Goal: Task Accomplishment & Management: Manage account settings

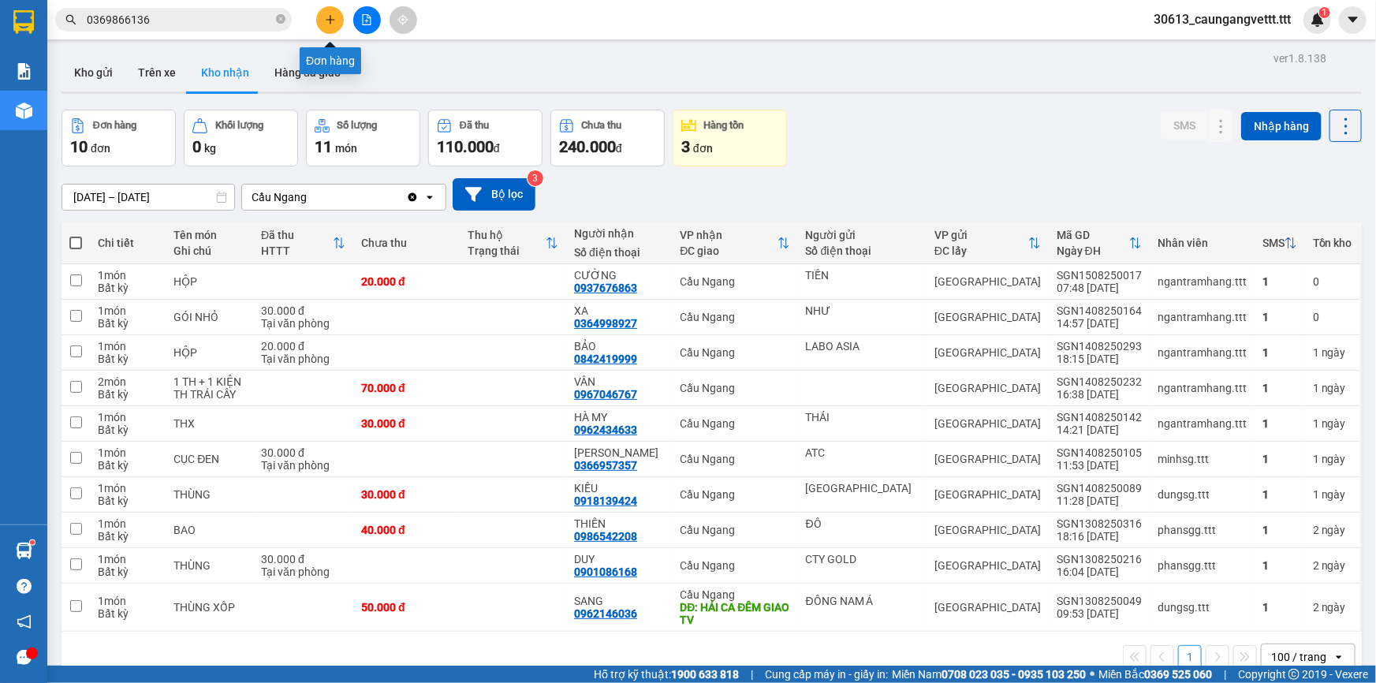
click at [331, 14] on icon "plus" at bounding box center [330, 19] width 11 height 11
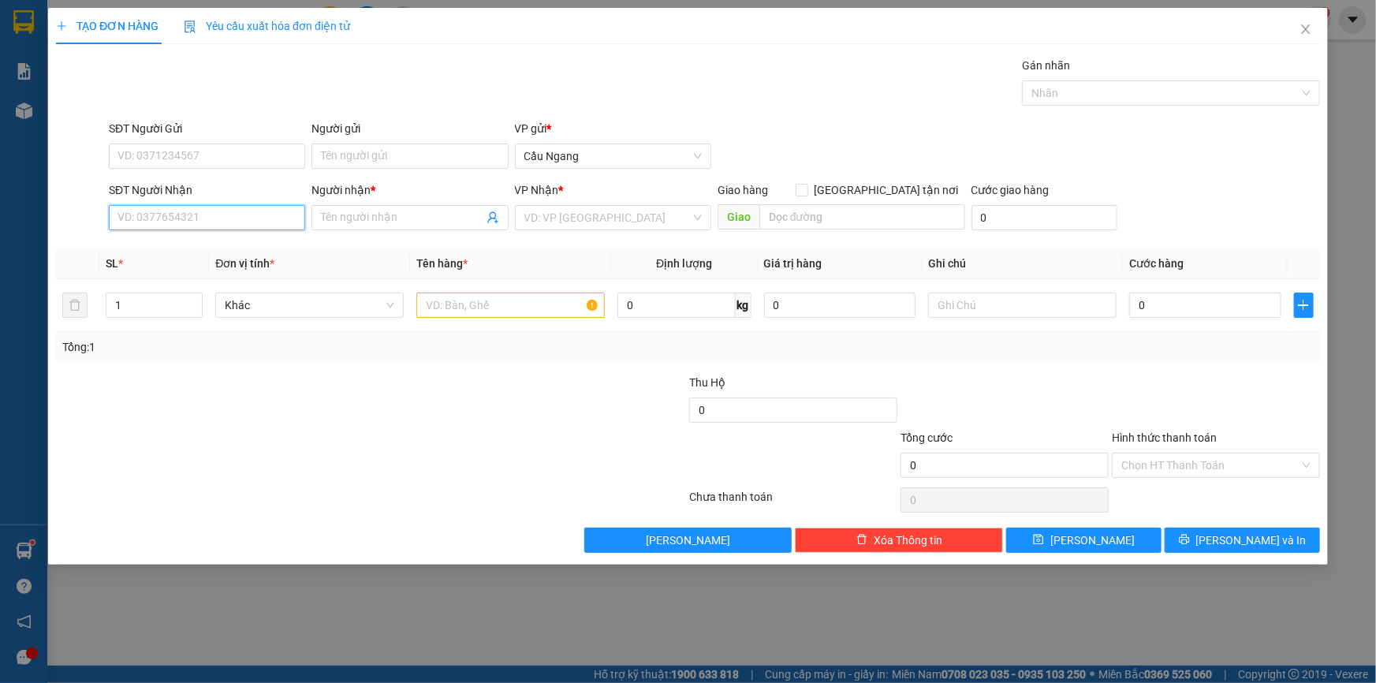
click at [196, 217] on input "SĐT Người Nhận" at bounding box center [207, 217] width 196 height 25
click at [251, 250] on div "0908486607 - THÔNG" at bounding box center [206, 248] width 177 height 17
type input "0908486607"
type input "THÔNG"
type input "0908486607"
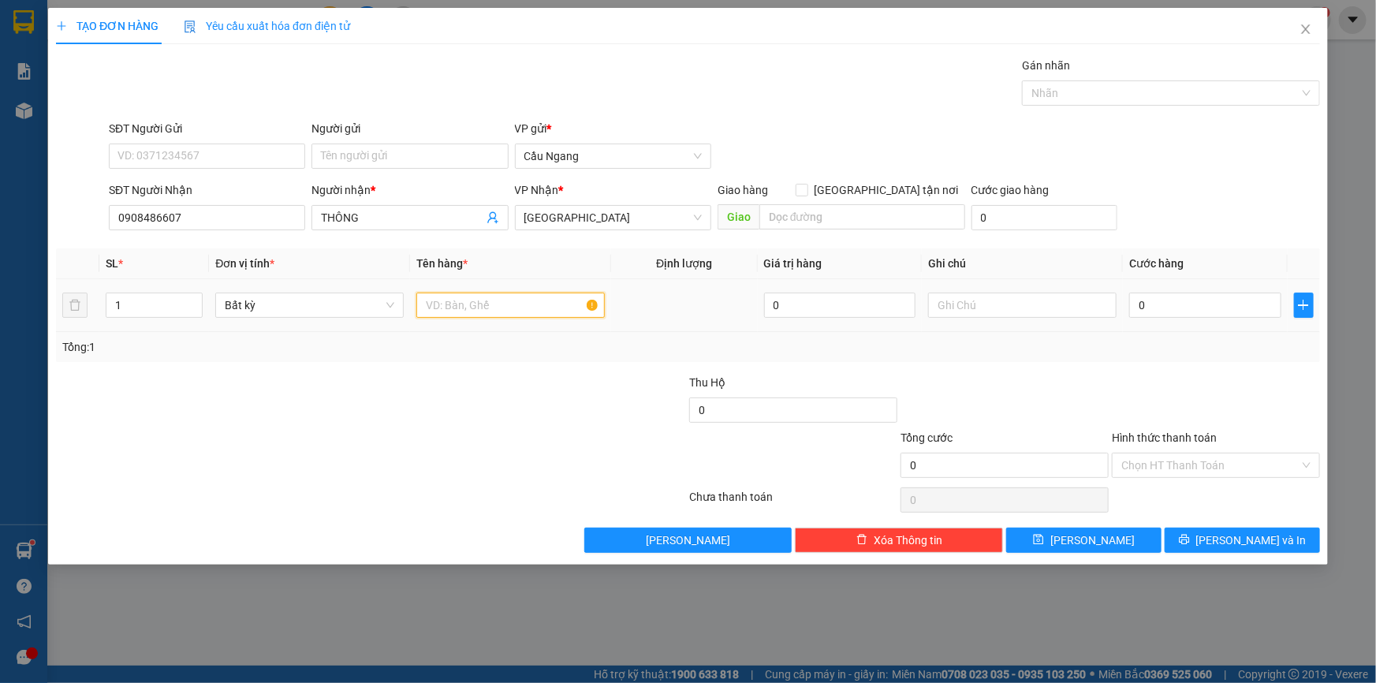
click at [486, 305] on input "text" at bounding box center [510, 304] width 188 height 25
type input "G"
type input "CỤC TRẮNG"
click at [1195, 306] on input "0" at bounding box center [1205, 304] width 152 height 25
type input "3"
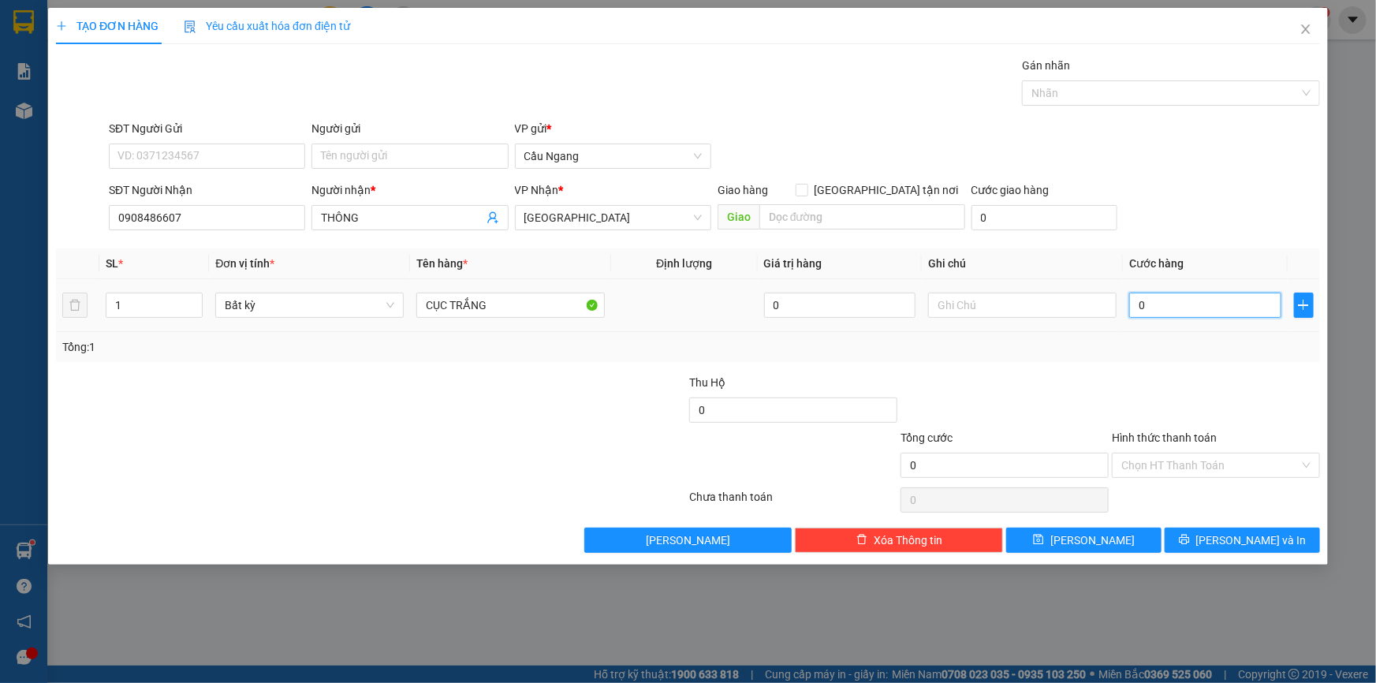
type input "3"
type input "30"
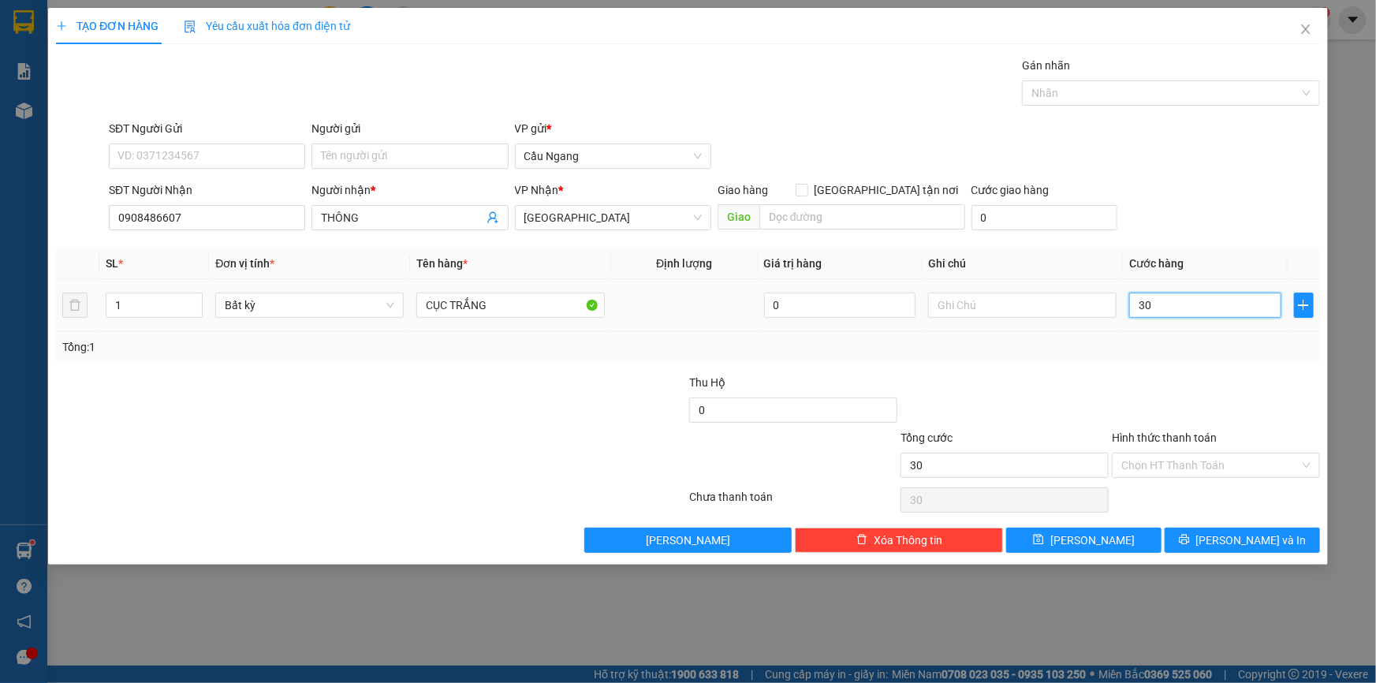
type input "300"
type input "3.000"
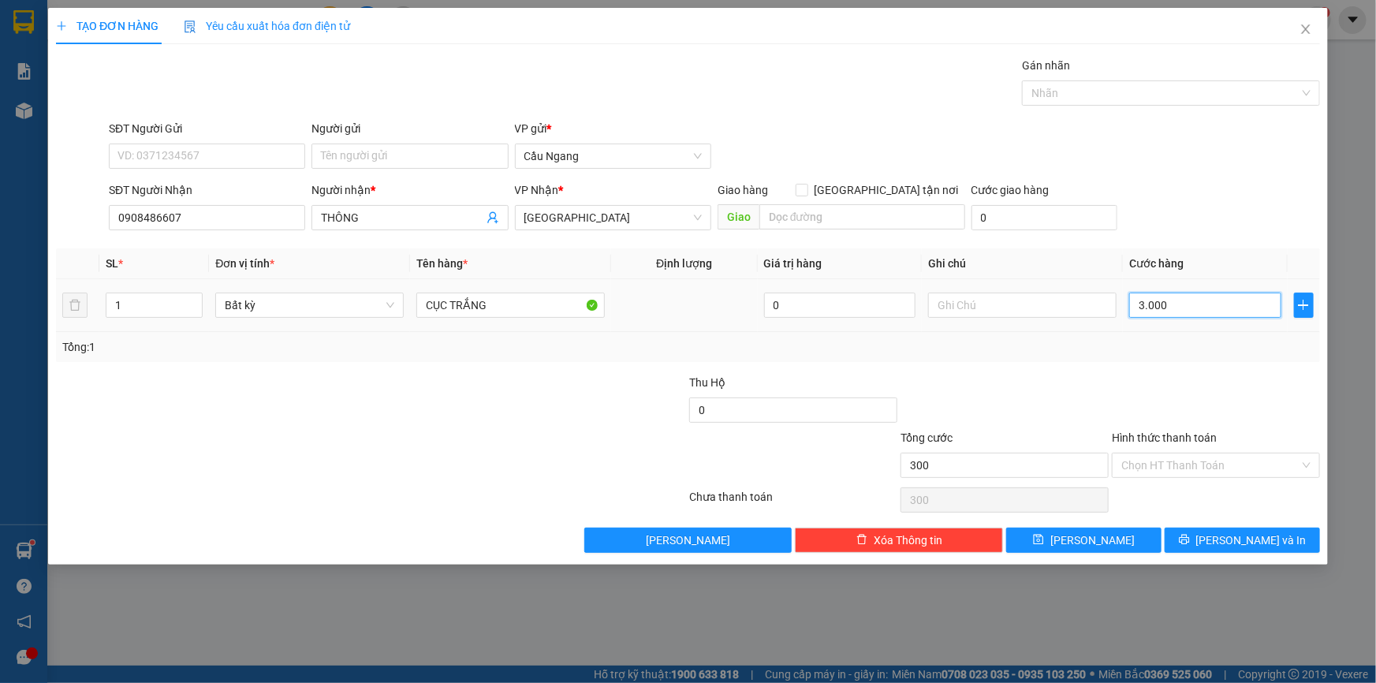
type input "3.000"
type input "30.000"
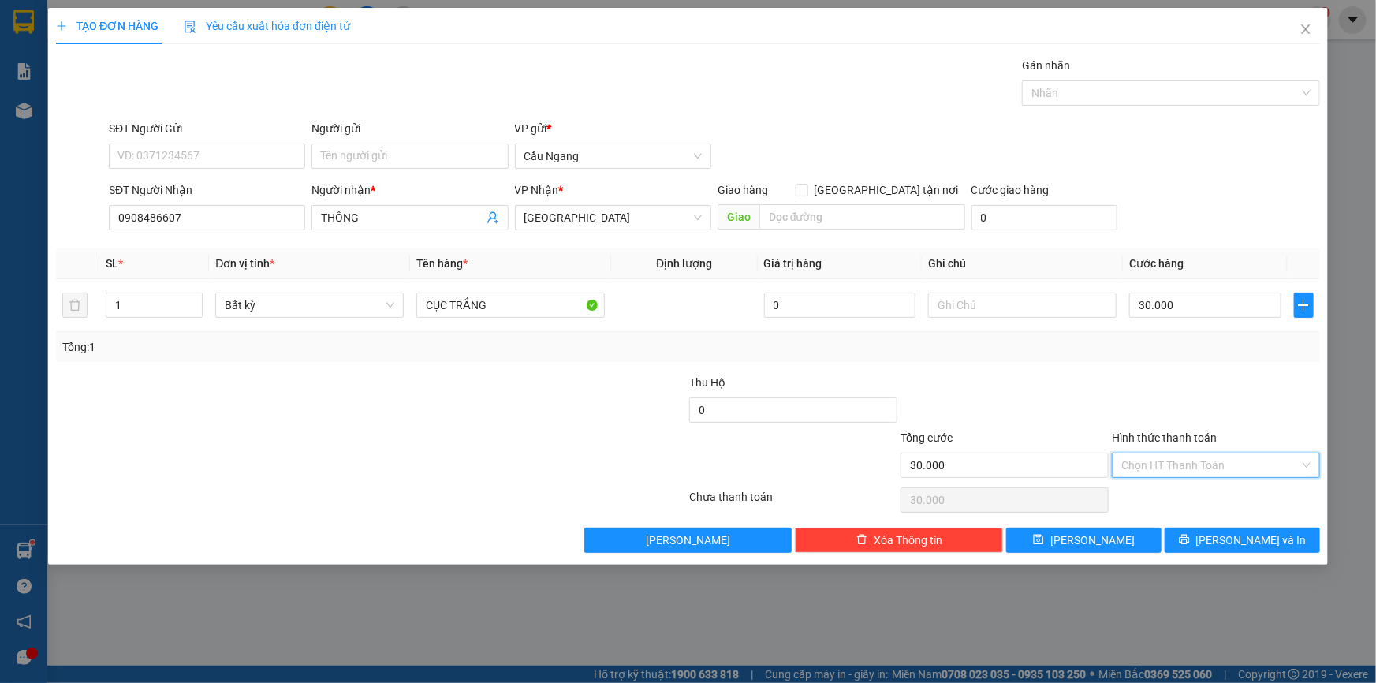
click at [1159, 467] on input "Hình thức thanh toán" at bounding box center [1210, 465] width 178 height 24
click at [1160, 490] on div "Tại văn phòng" at bounding box center [1215, 495] width 189 height 17
type input "0"
click at [1198, 544] on button "[PERSON_NAME] và In" at bounding box center [1241, 539] width 155 height 25
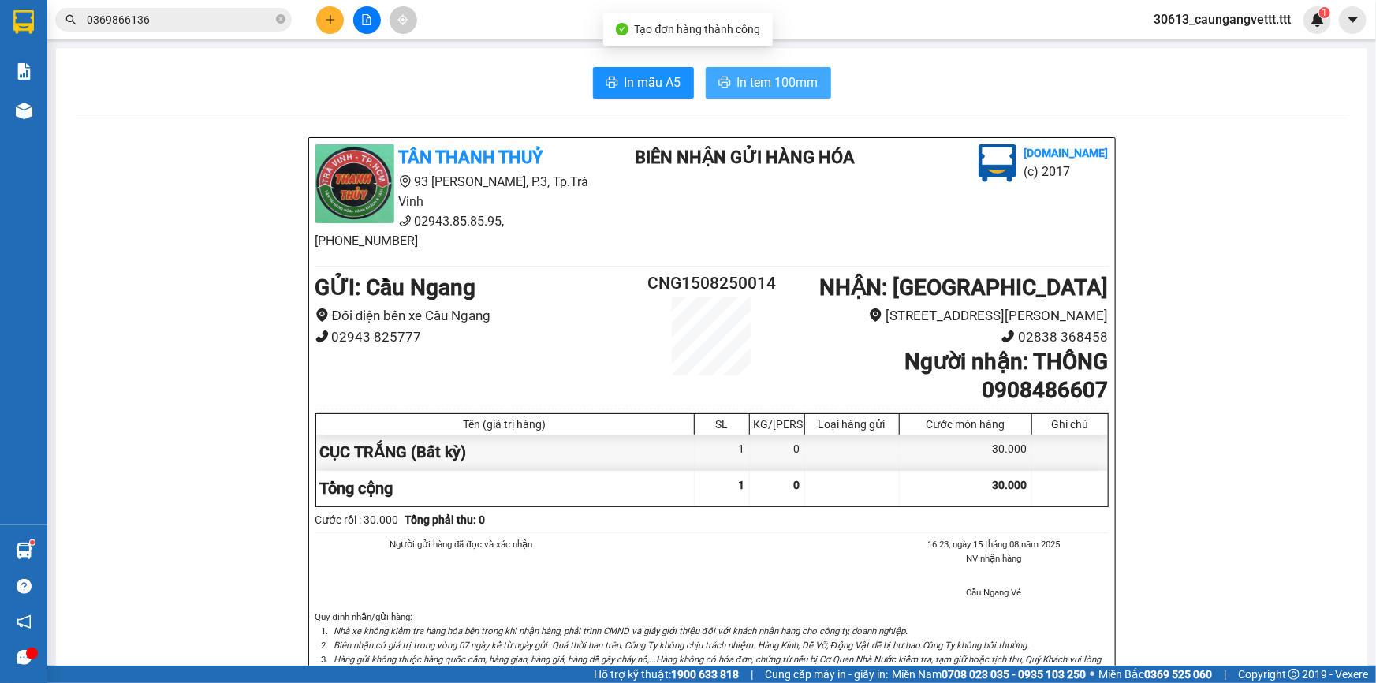
click at [764, 86] on span "In tem 100mm" at bounding box center [777, 83] width 81 height 20
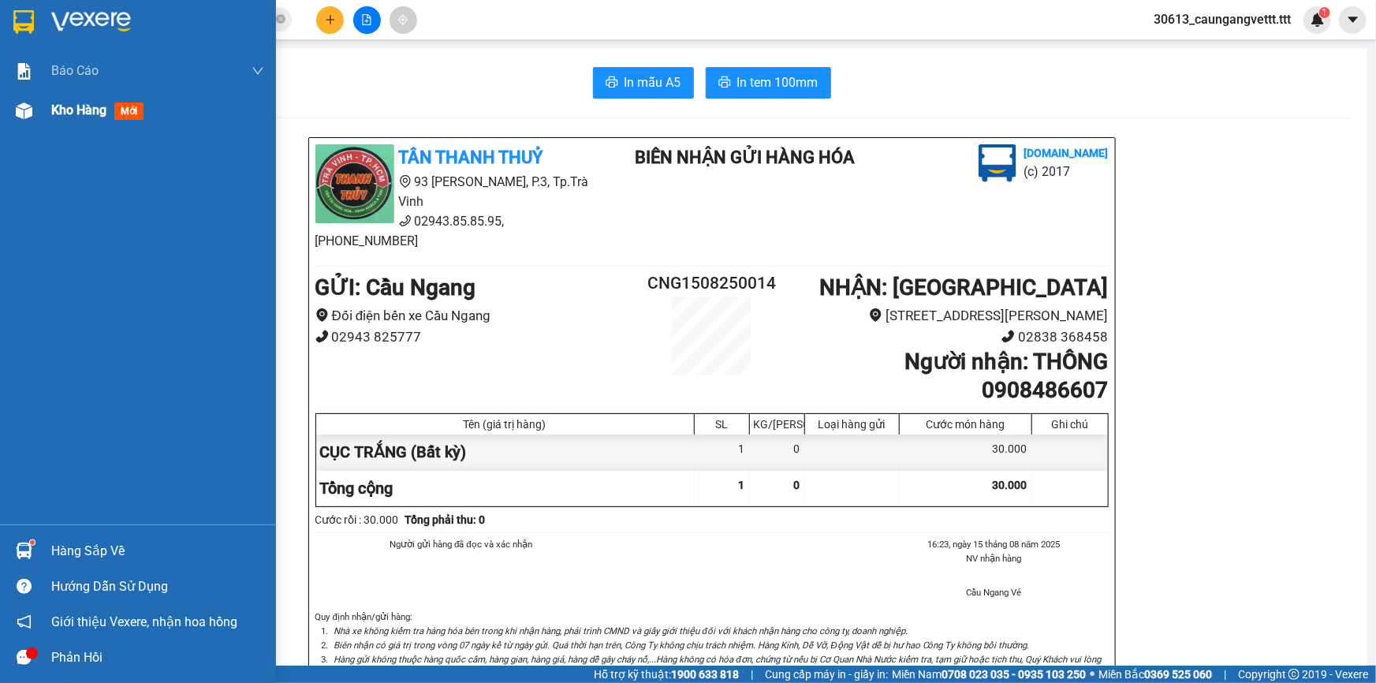
click at [54, 114] on span "Kho hàng" at bounding box center [78, 109] width 55 height 15
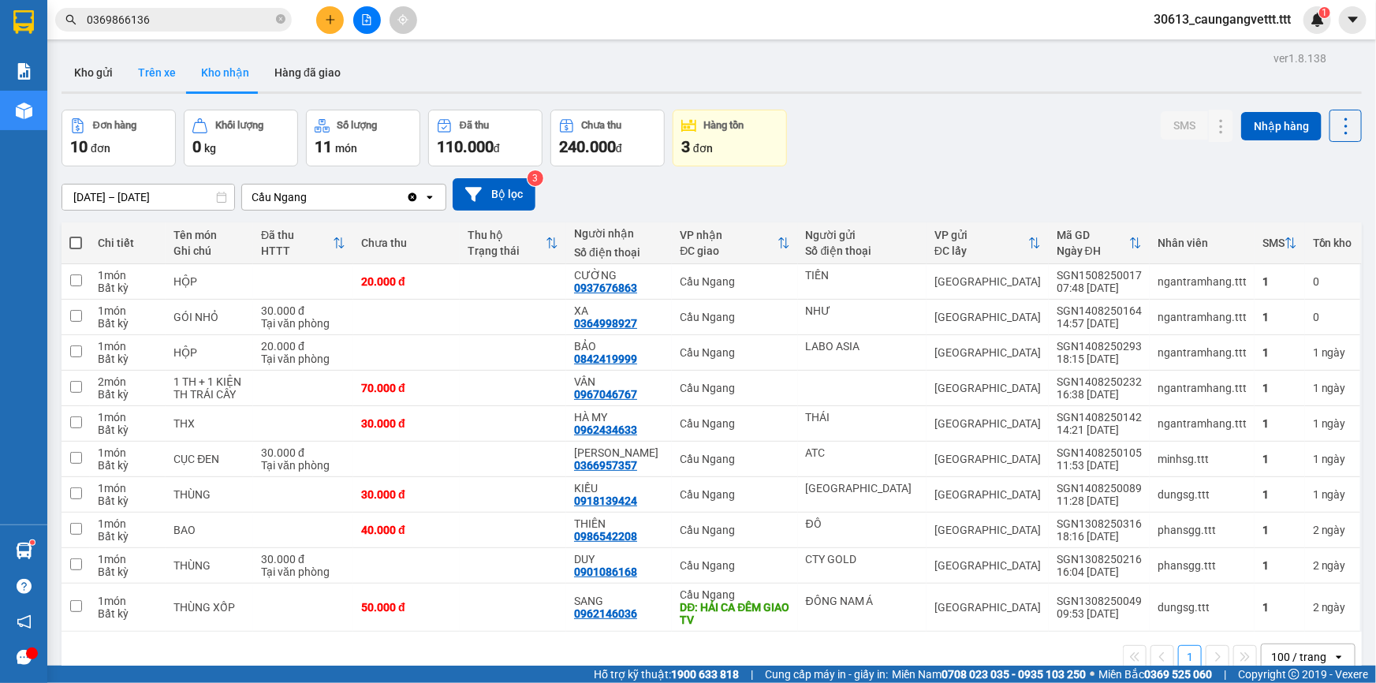
click at [151, 69] on button "Trên xe" at bounding box center [156, 73] width 63 height 38
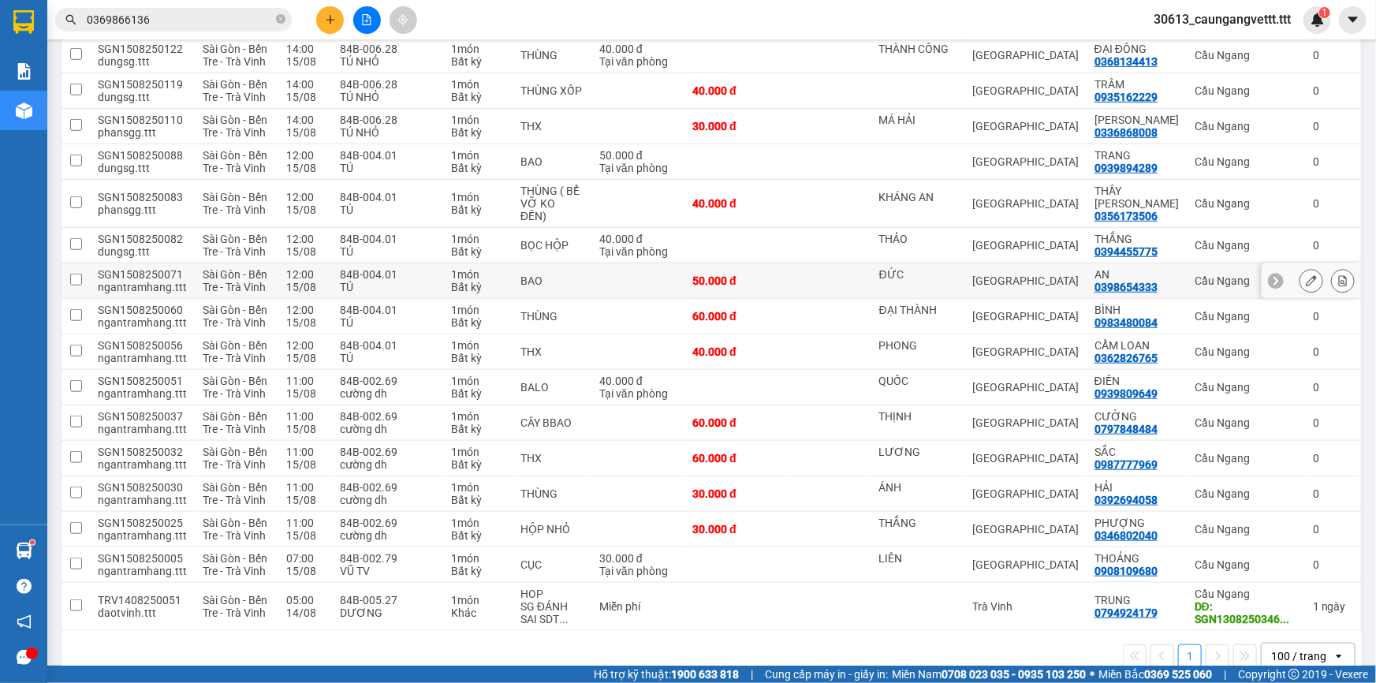
scroll to position [560, 0]
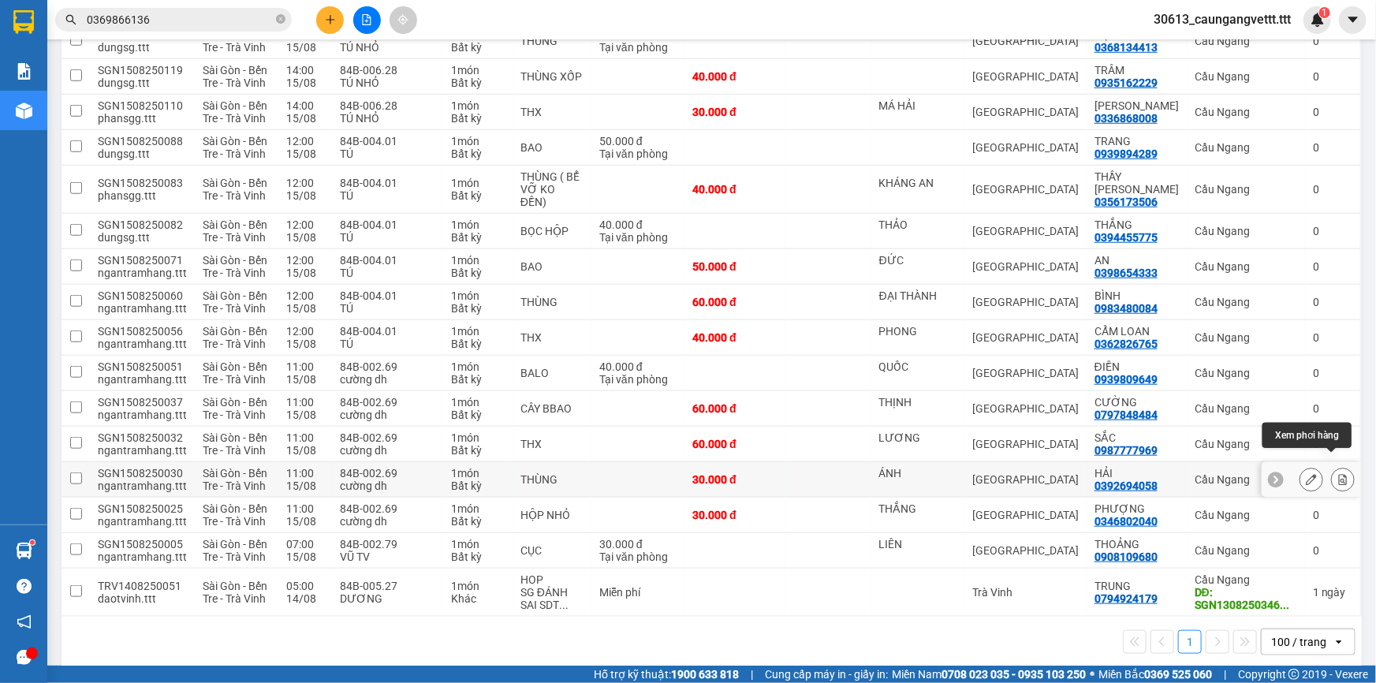
click at [1337, 474] on icon at bounding box center [1342, 479] width 11 height 11
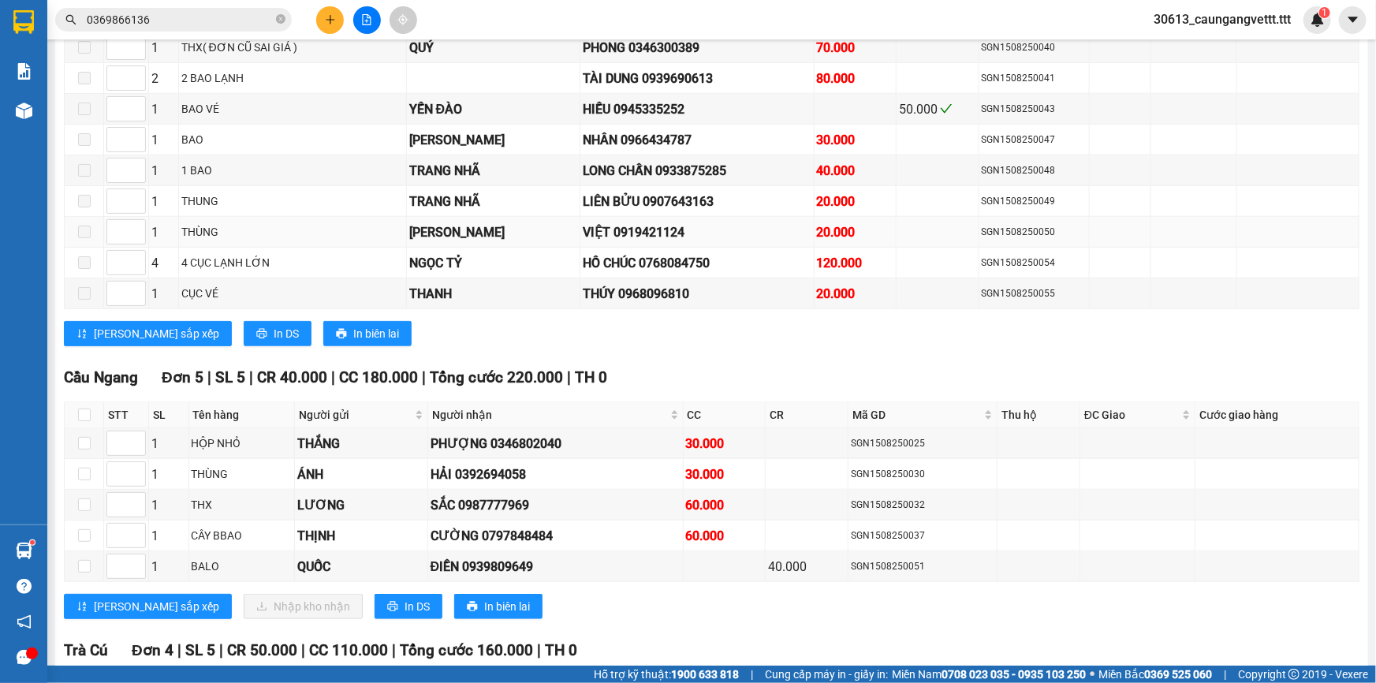
scroll to position [812, 0]
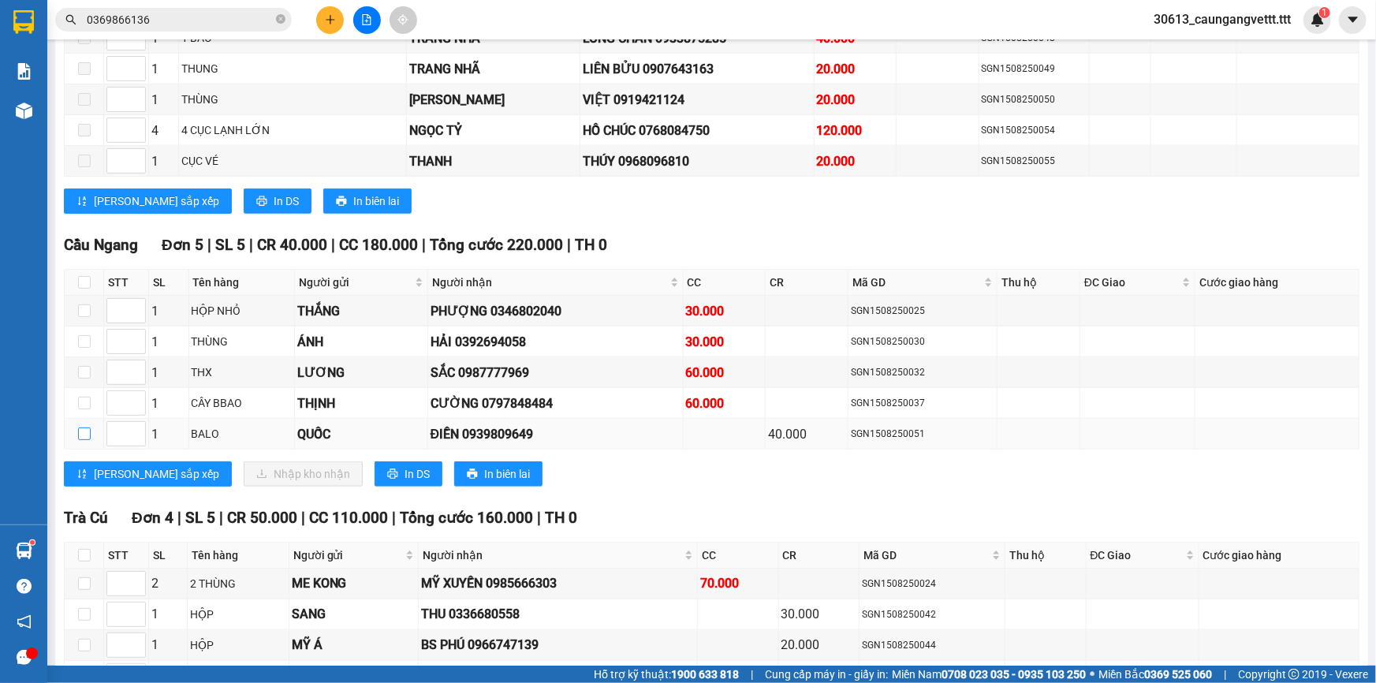
click at [83, 431] on input "checkbox" at bounding box center [84, 433] width 13 height 13
checkbox input "true"
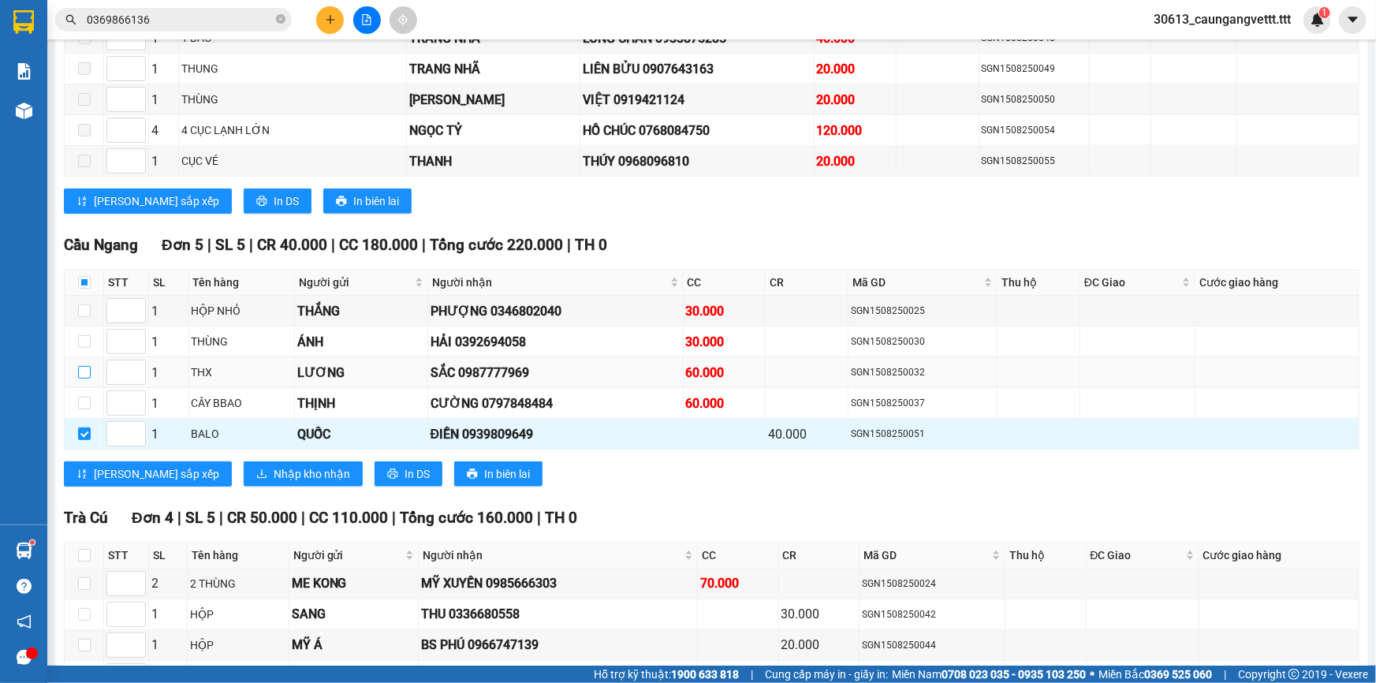
click at [89, 367] on input "checkbox" at bounding box center [84, 372] width 13 height 13
checkbox input "true"
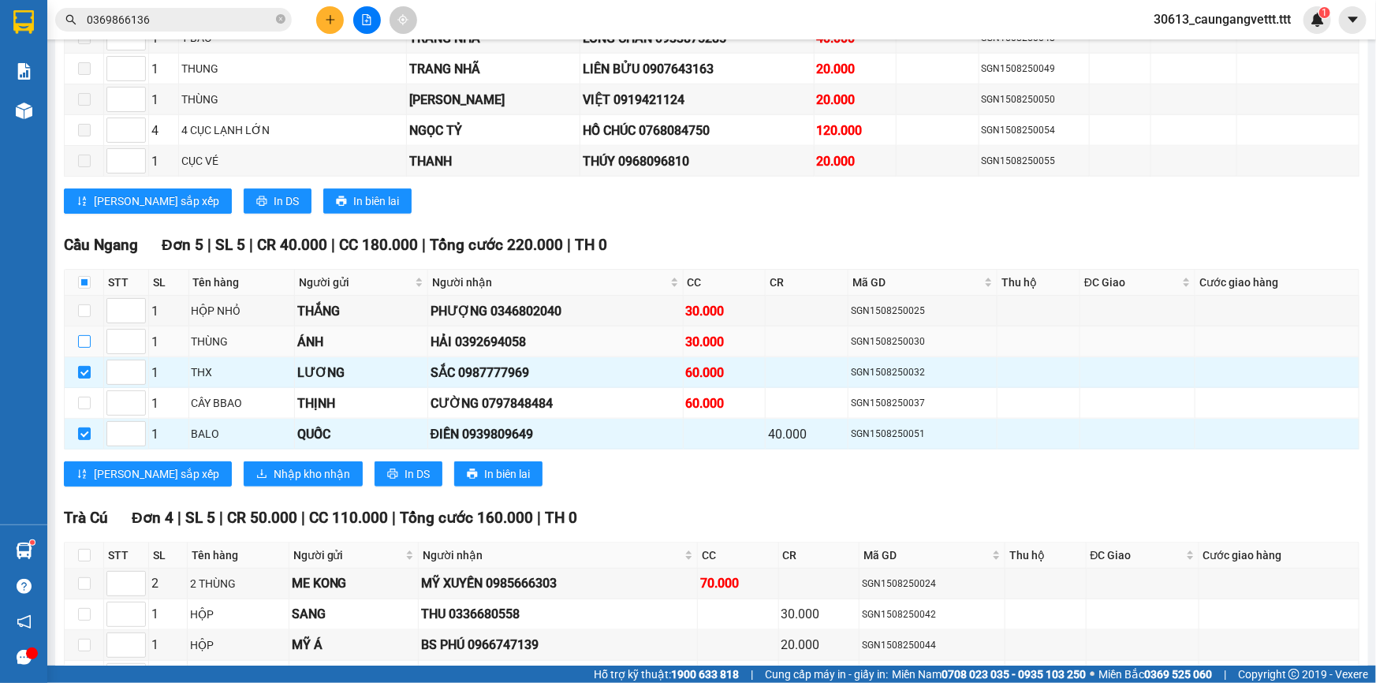
click at [83, 338] on input "checkbox" at bounding box center [84, 341] width 13 height 13
checkbox input "true"
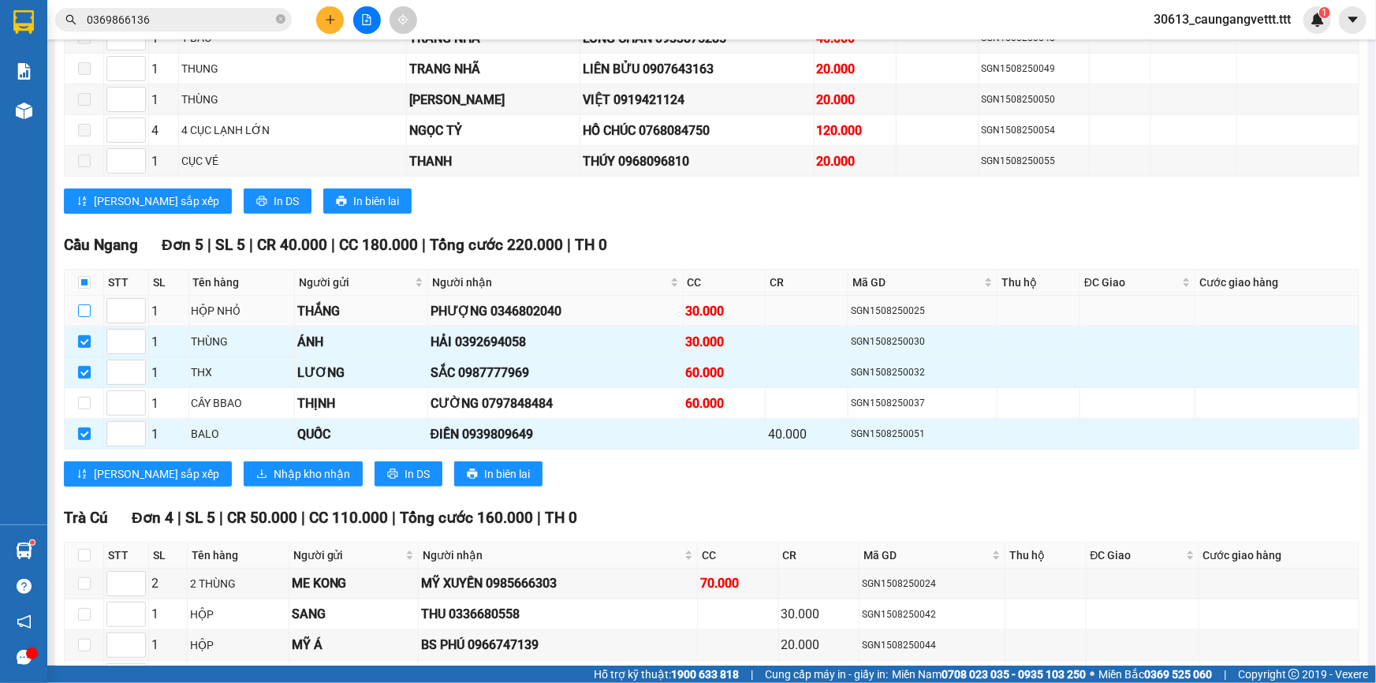
click at [83, 304] on input "checkbox" at bounding box center [84, 310] width 13 height 13
checkbox input "true"
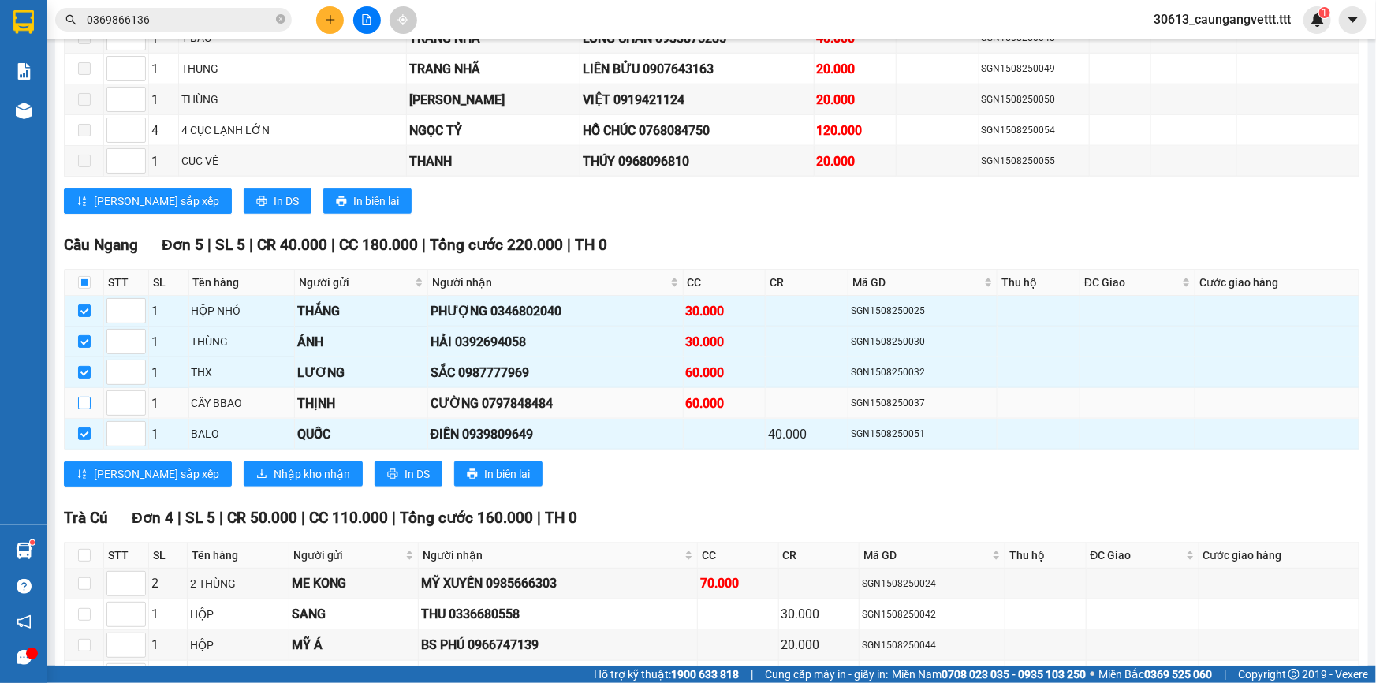
click at [86, 396] on input "checkbox" at bounding box center [84, 402] width 13 height 13
checkbox input "true"
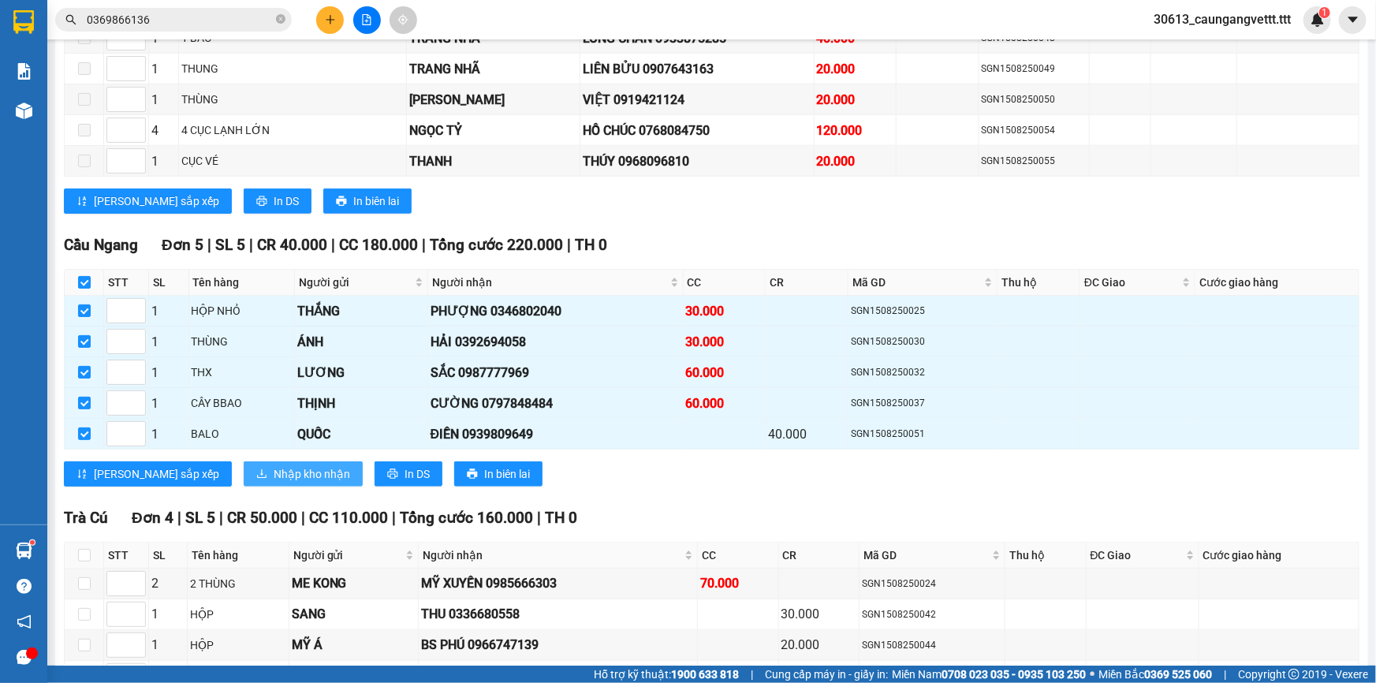
click at [274, 469] on span "Nhập kho nhận" at bounding box center [312, 473] width 76 height 17
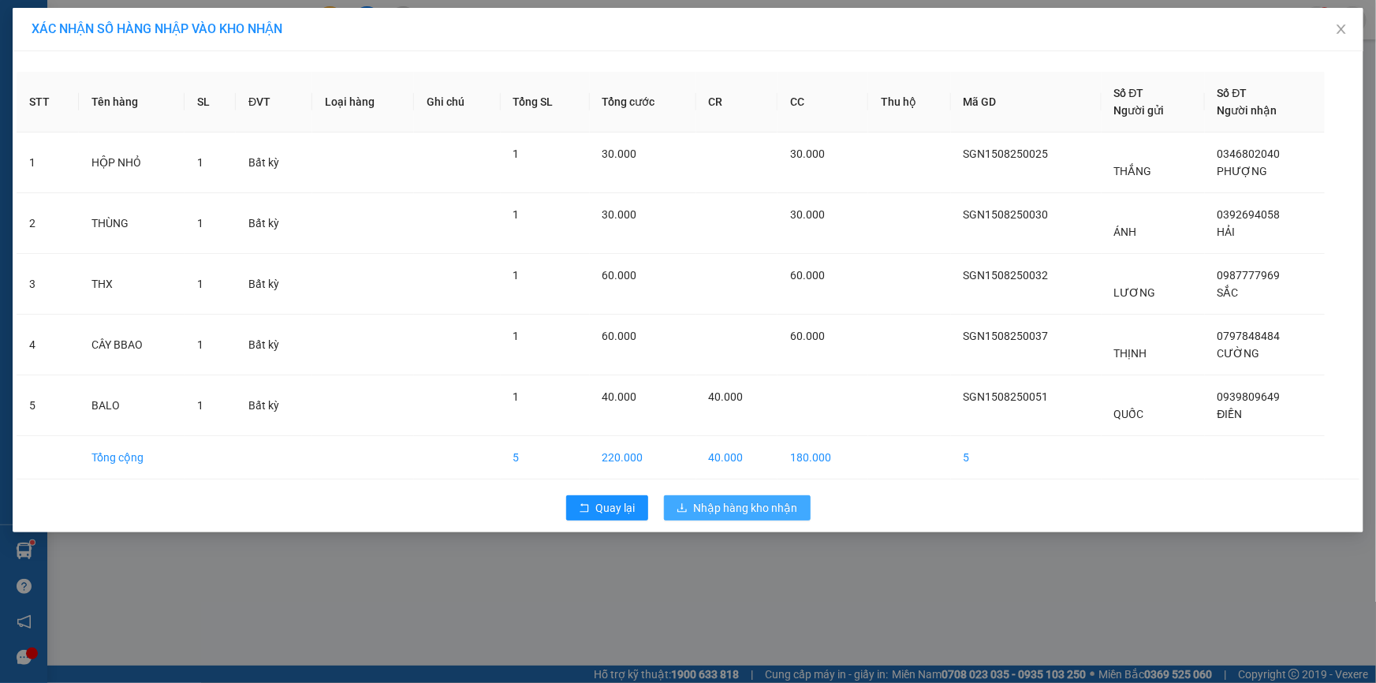
click at [718, 513] on span "Nhập hàng kho nhận" at bounding box center [746, 507] width 104 height 17
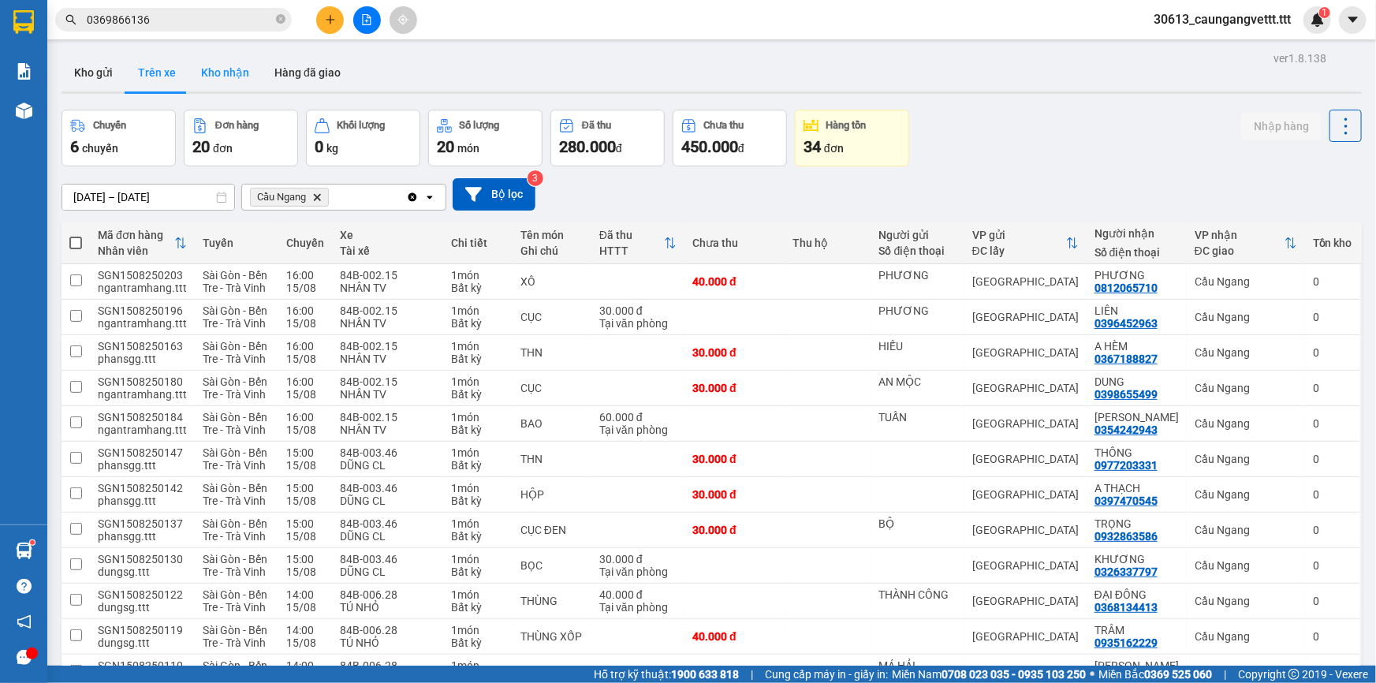
click at [233, 77] on button "Kho nhận" at bounding box center [224, 73] width 73 height 38
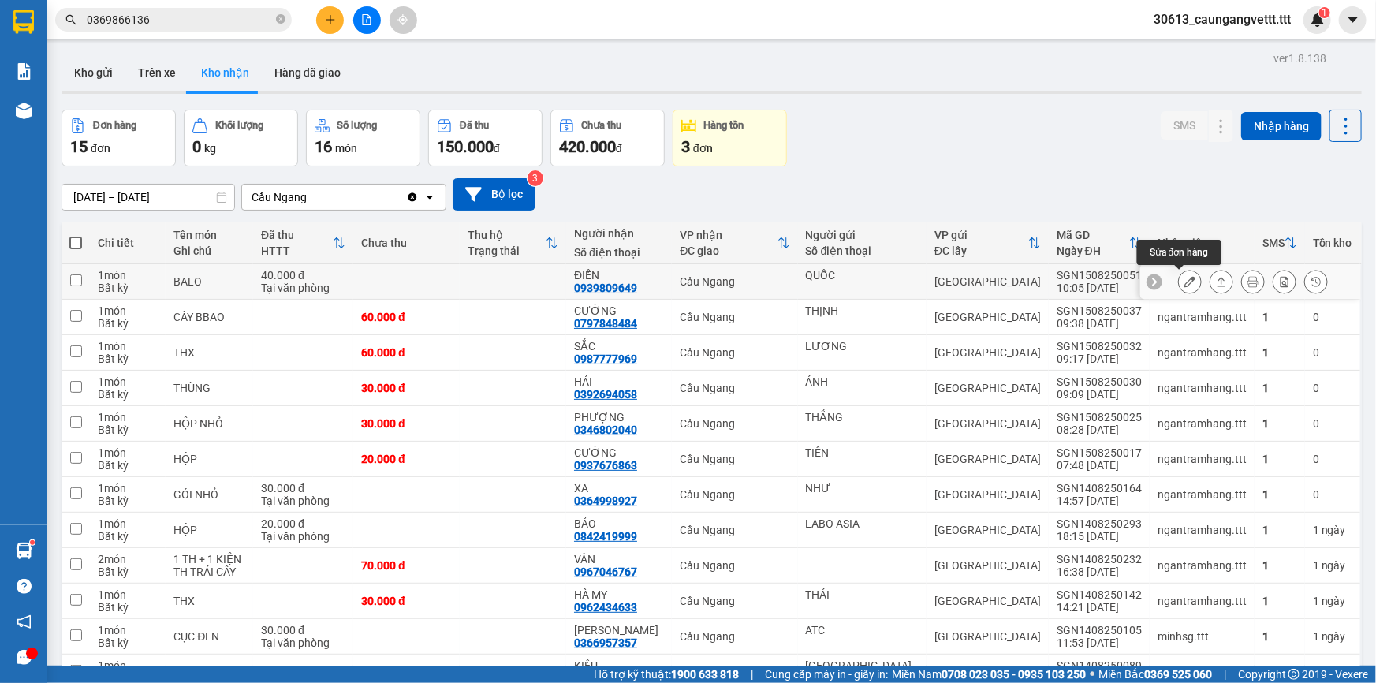
click at [1184, 278] on icon at bounding box center [1189, 281] width 11 height 11
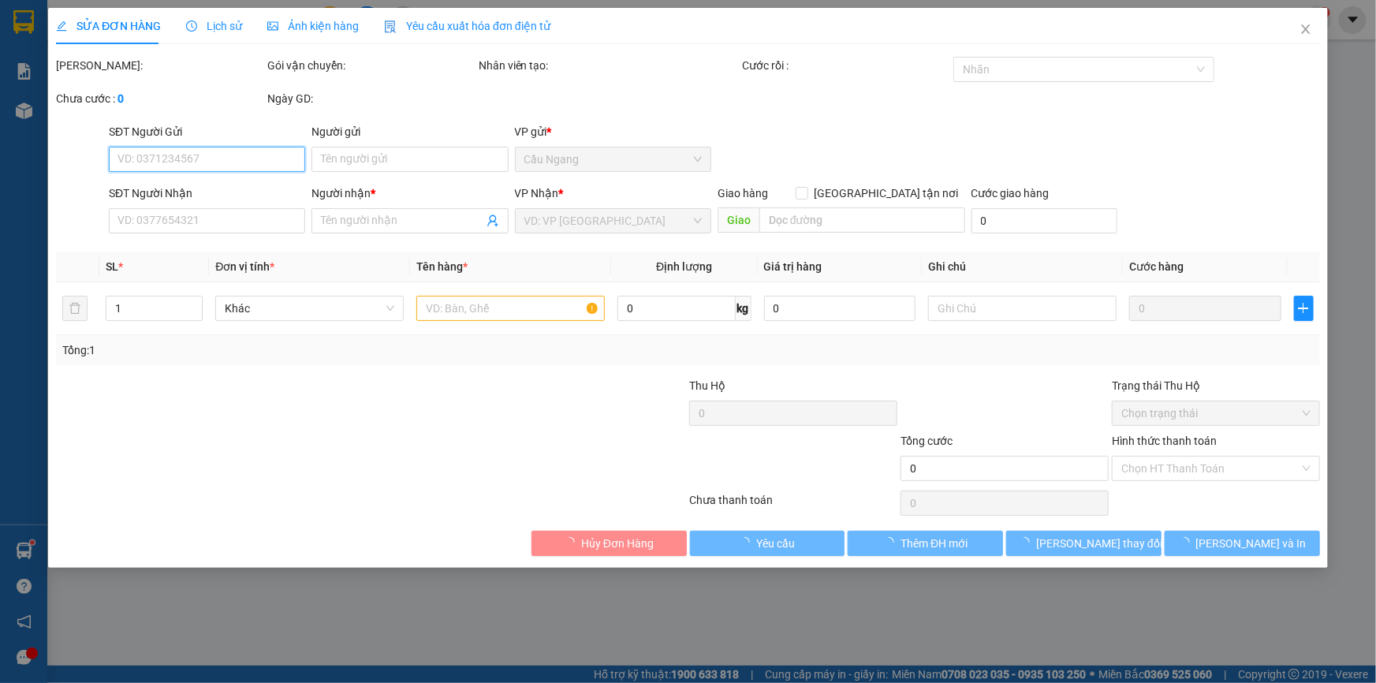
type input "QUỐC"
type input "0939809649"
type input "ĐIỀN"
type input "40.000"
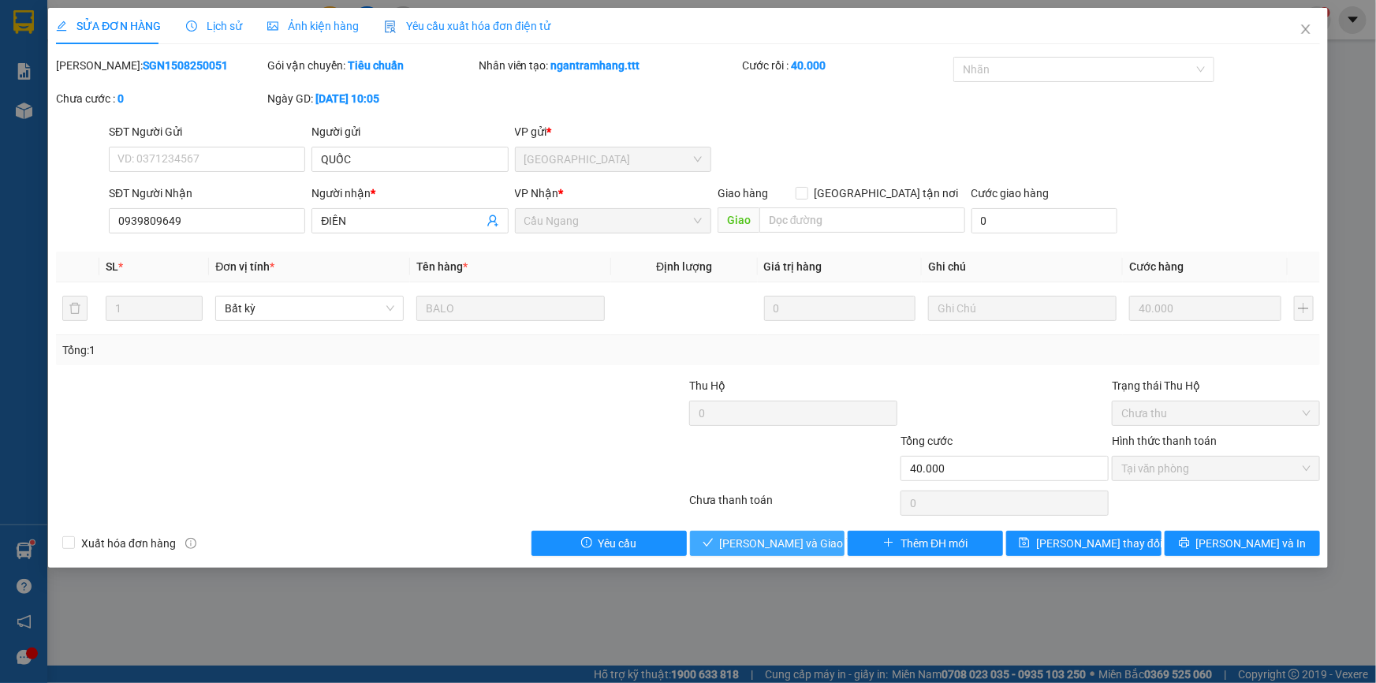
click at [795, 540] on span "[PERSON_NAME] và Giao hàng" at bounding box center [795, 542] width 151 height 17
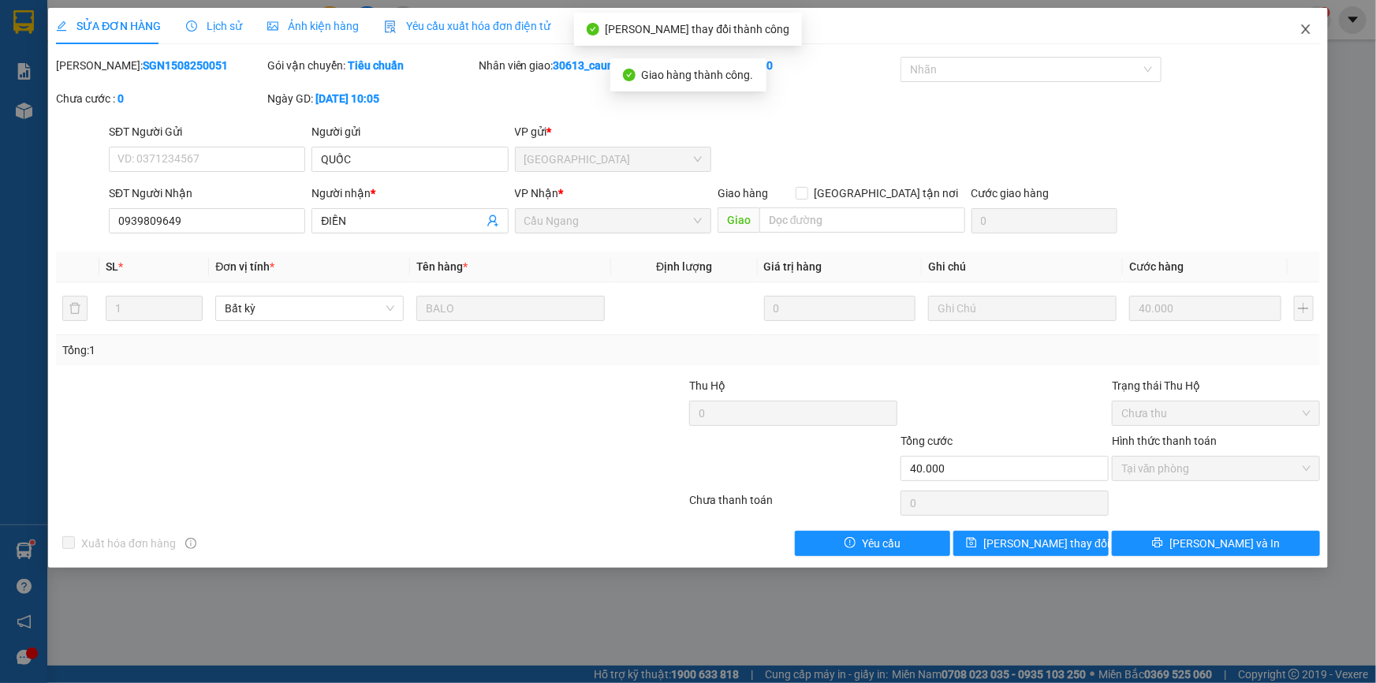
click at [1306, 32] on icon "close" at bounding box center [1305, 28] width 9 height 9
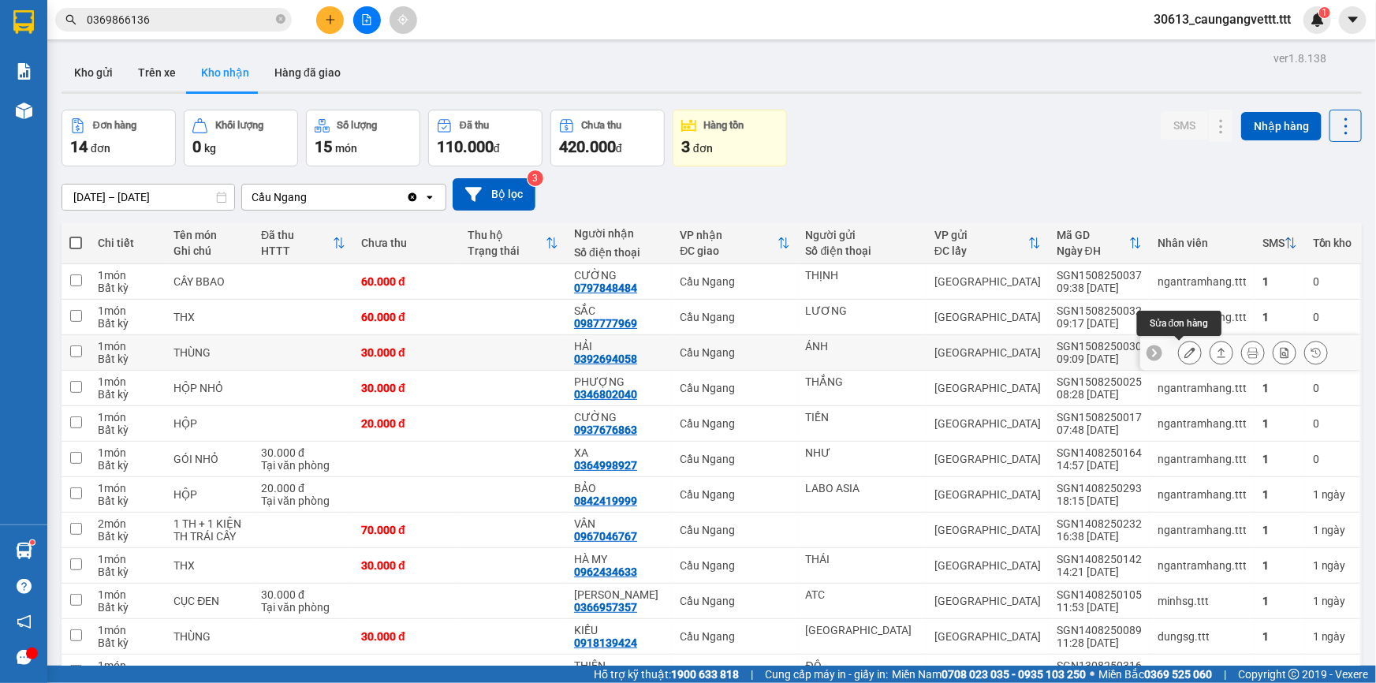
click at [1184, 352] on icon at bounding box center [1189, 352] width 11 height 11
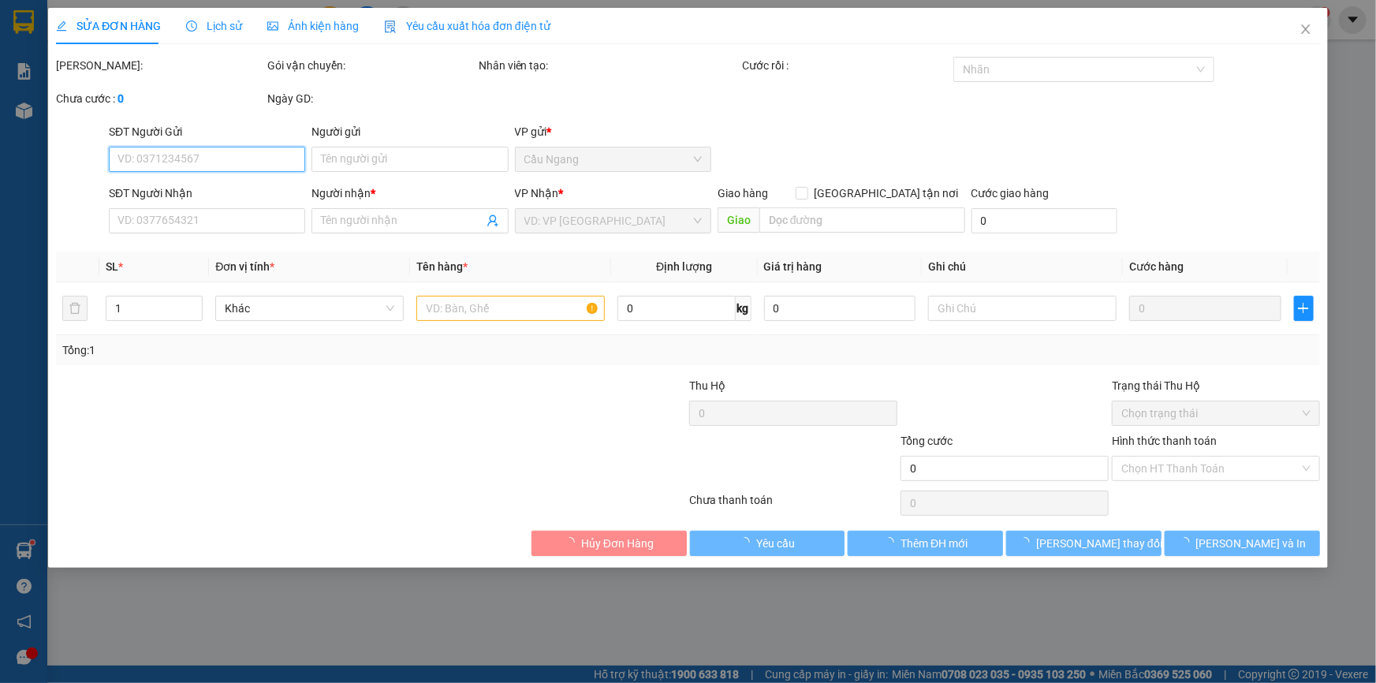
type input "ÁNH"
type input "0392694058"
type input "HẢI"
type input "30.000"
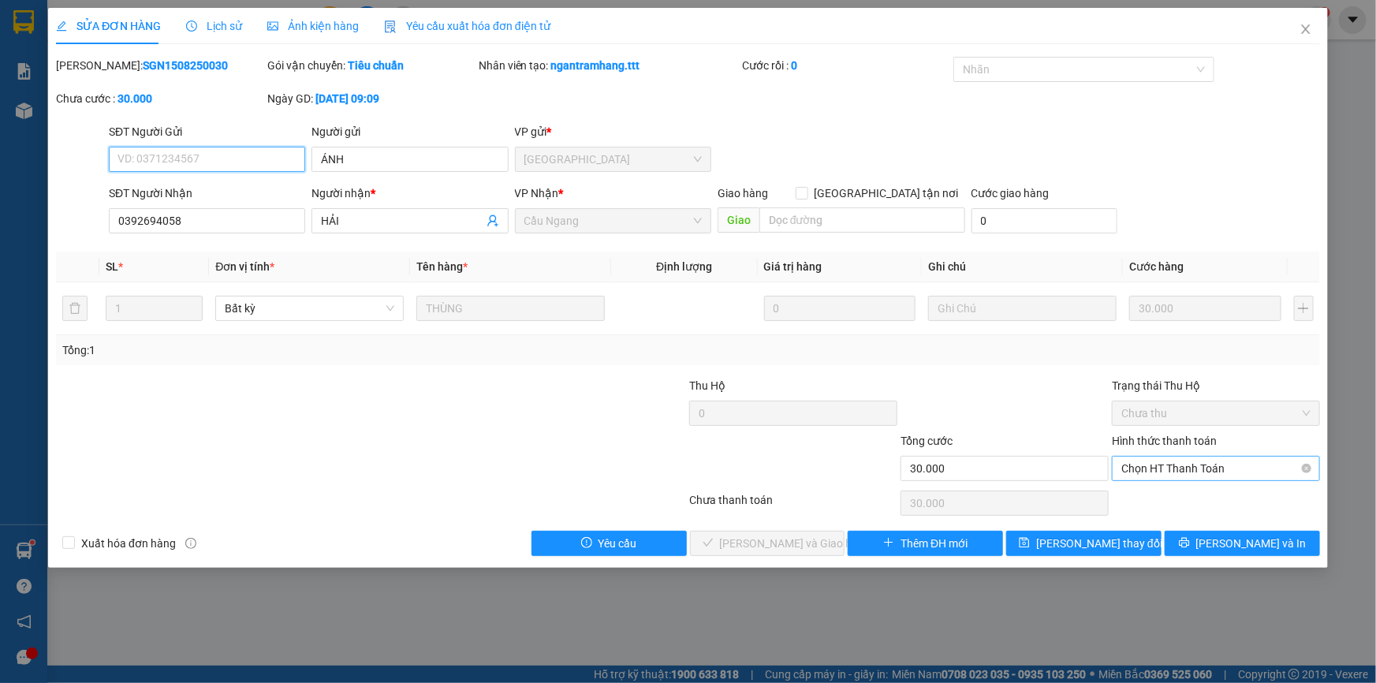
click at [1168, 465] on span "Chọn HT Thanh Toán" at bounding box center [1215, 468] width 189 height 24
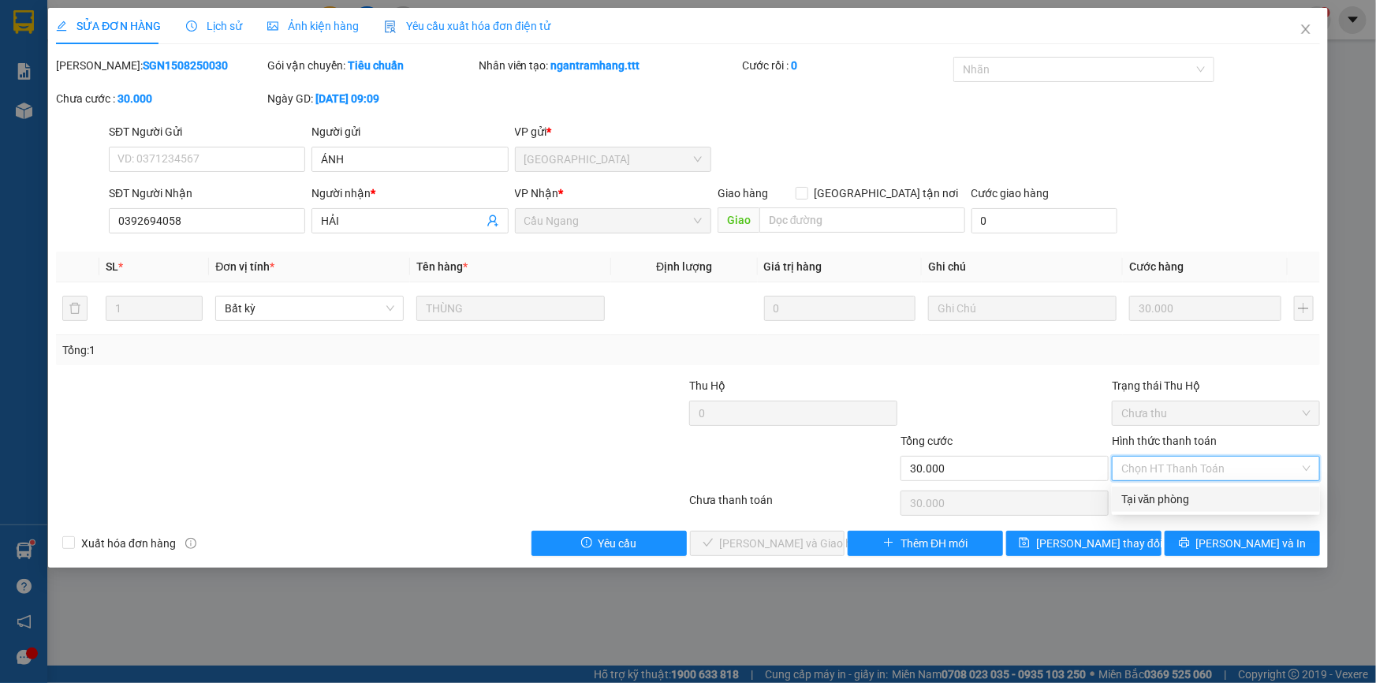
click at [1156, 493] on div "Tại văn phòng" at bounding box center [1215, 498] width 189 height 17
type input "0"
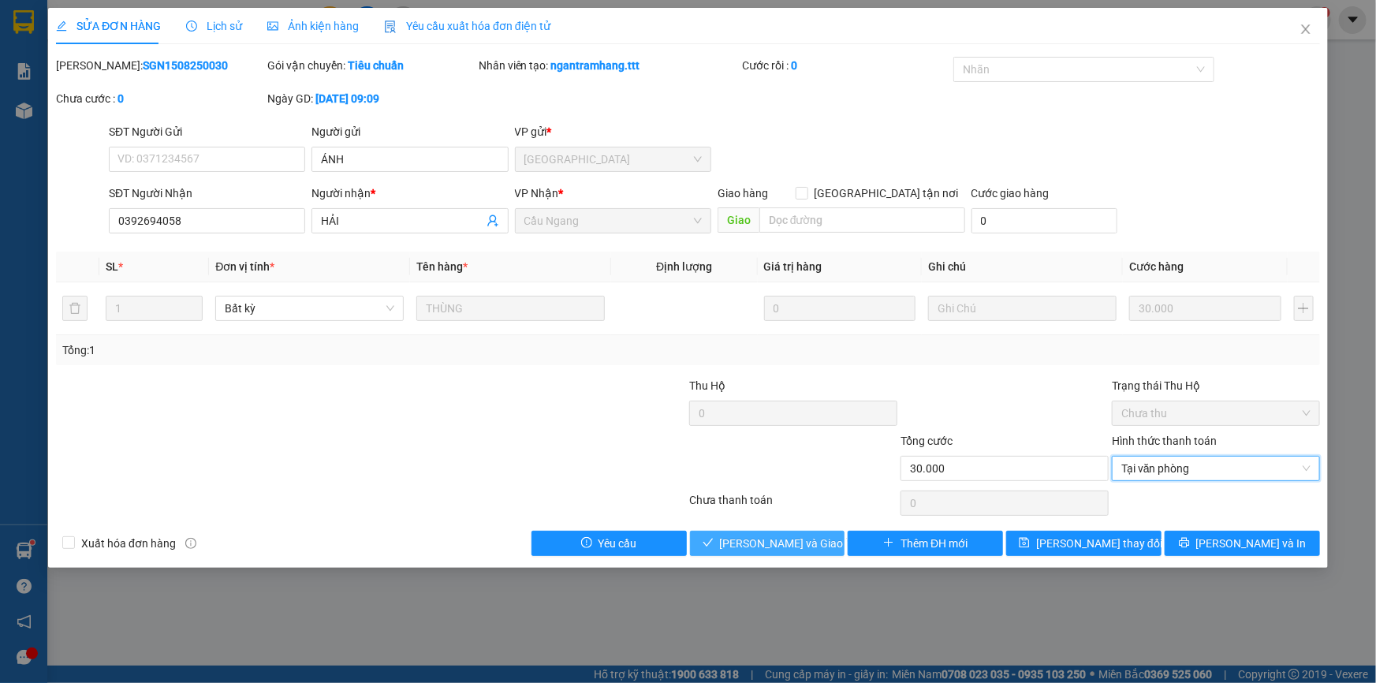
click at [761, 534] on span "[PERSON_NAME] và Giao hàng" at bounding box center [795, 542] width 151 height 17
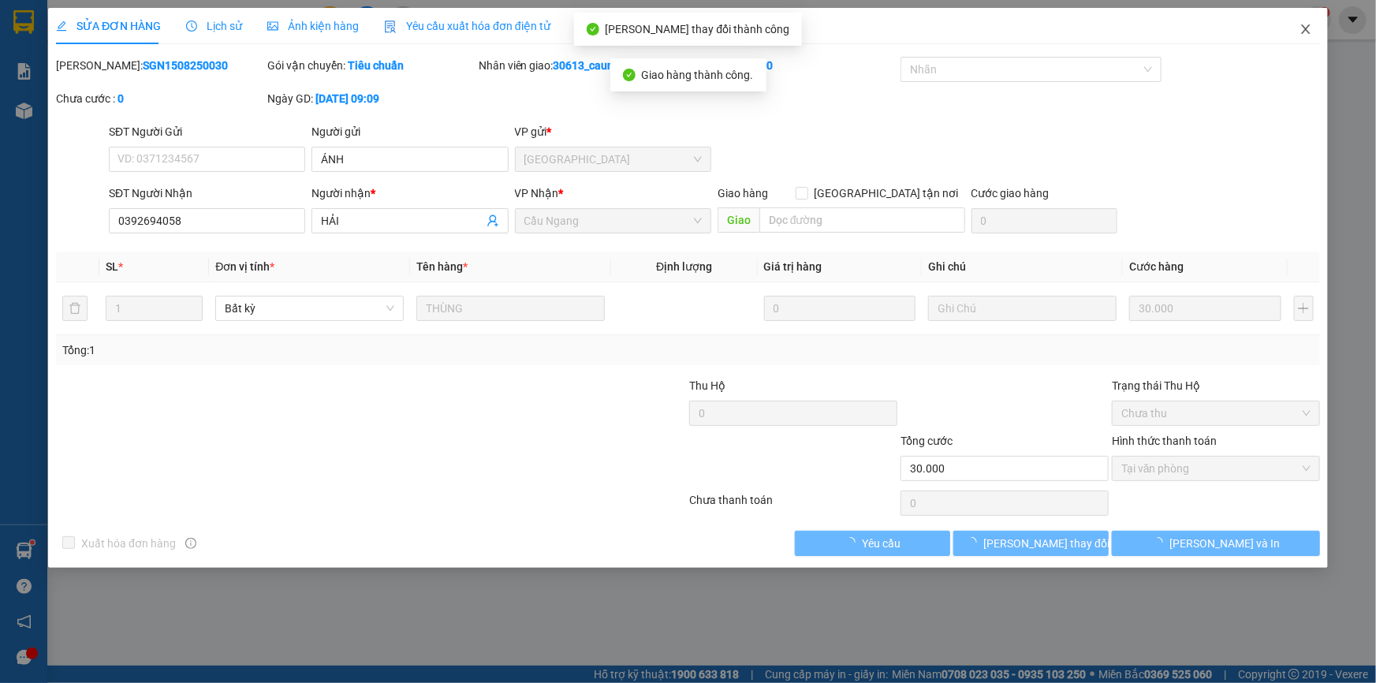
click at [1306, 31] on icon "close" at bounding box center [1305, 28] width 9 height 9
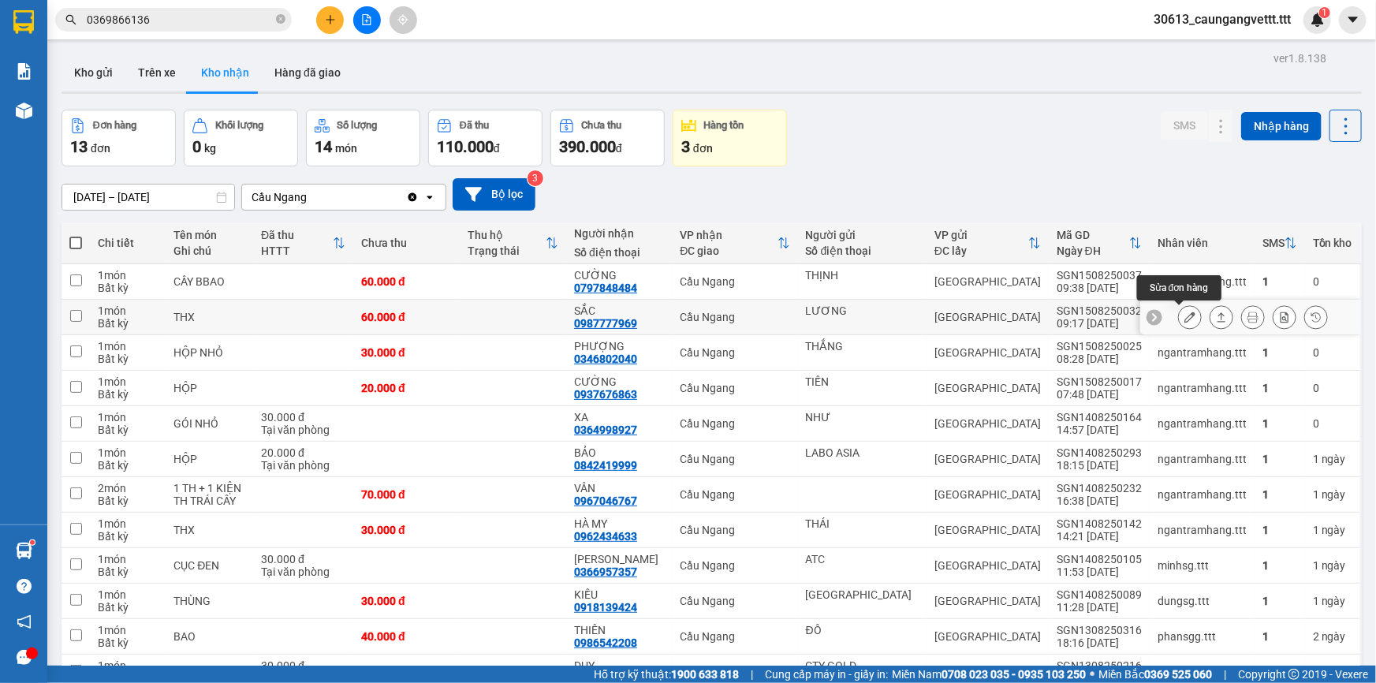
click at [1184, 319] on icon at bounding box center [1189, 316] width 11 height 11
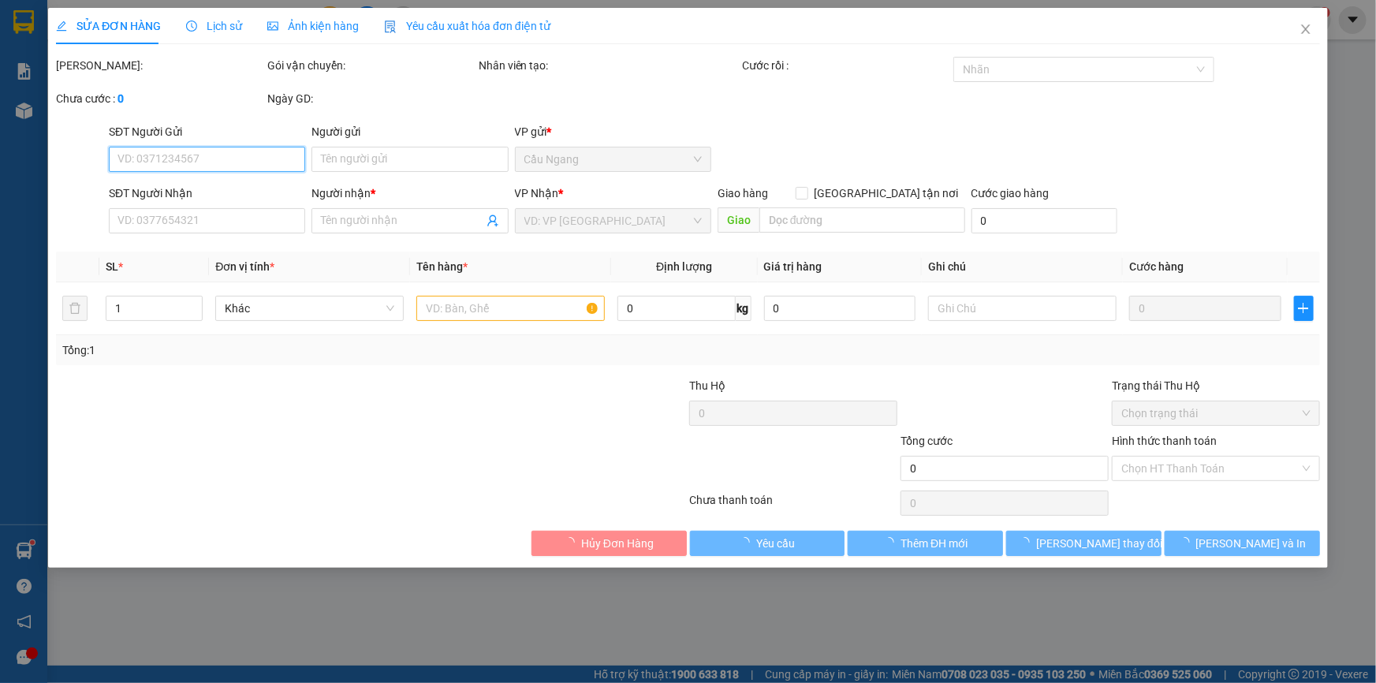
type input "LƯƠNG"
type input "0987777969"
type input "SẮC"
type input "60.000"
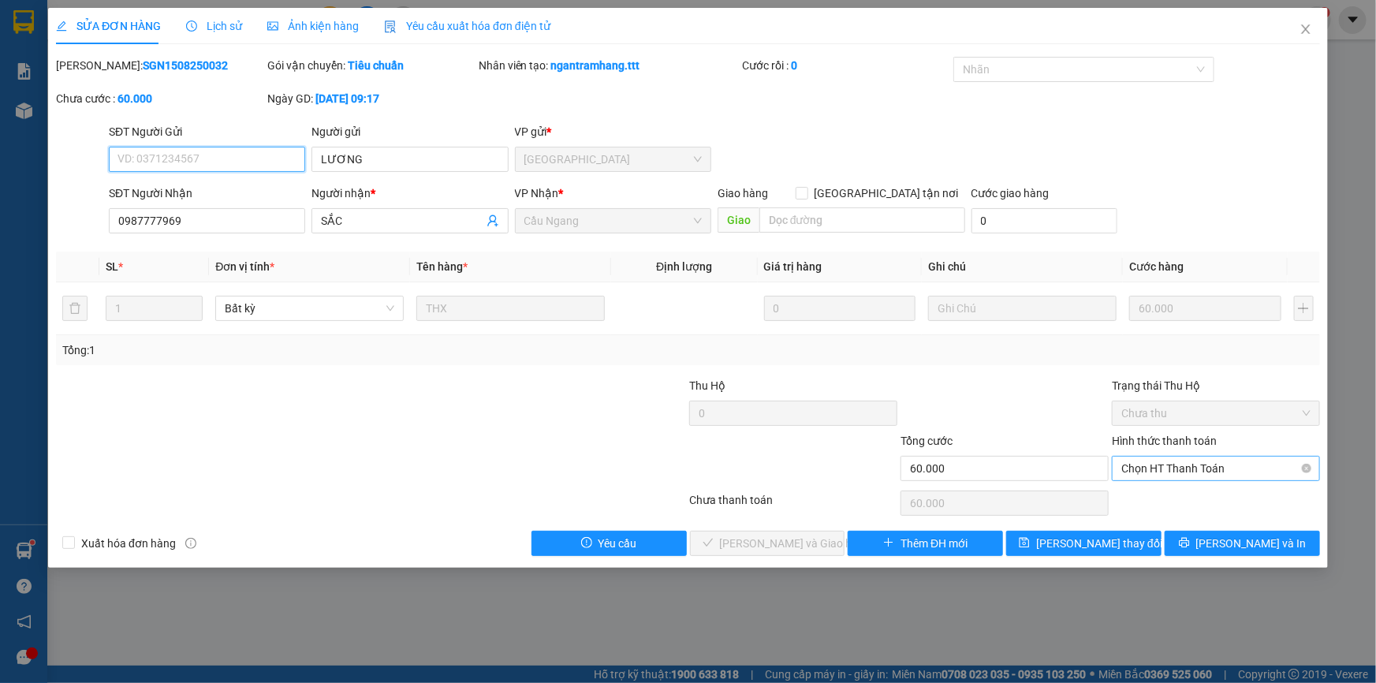
click at [1188, 467] on span "Chọn HT Thanh Toán" at bounding box center [1215, 468] width 189 height 24
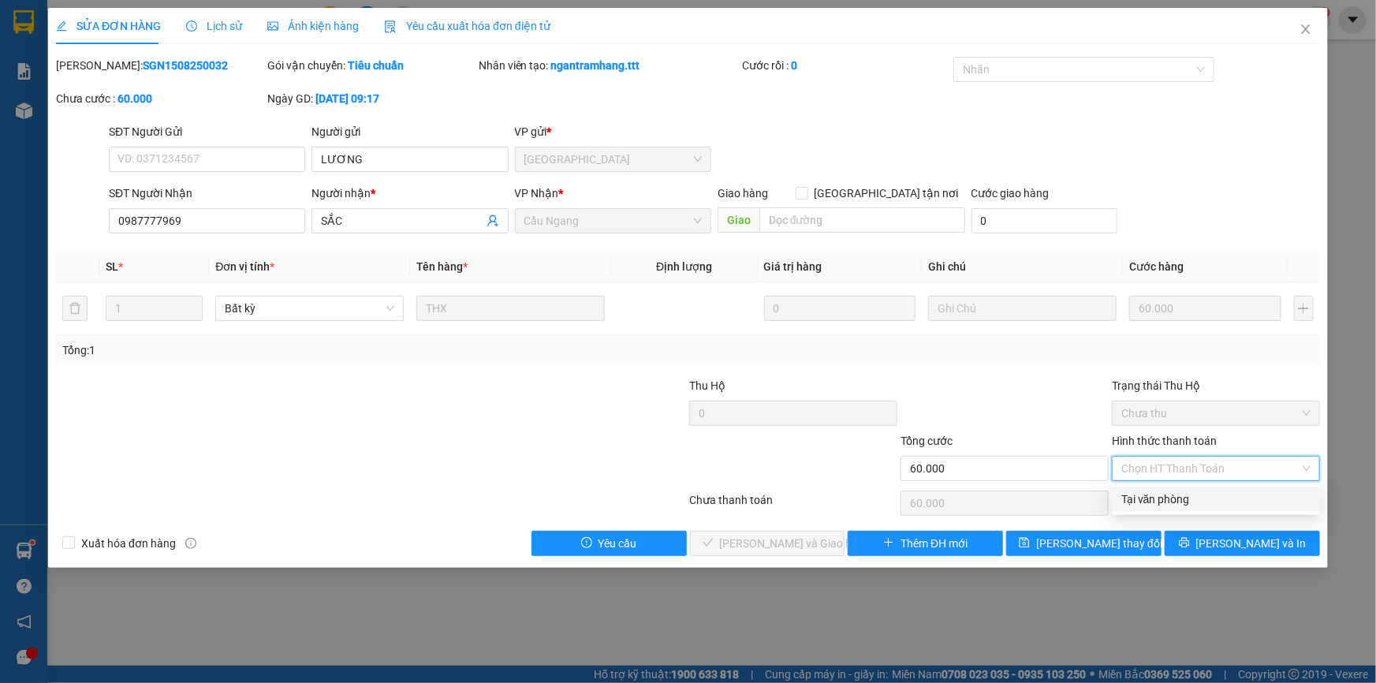
click at [1150, 500] on div "Tại văn phòng" at bounding box center [1215, 498] width 189 height 17
type input "0"
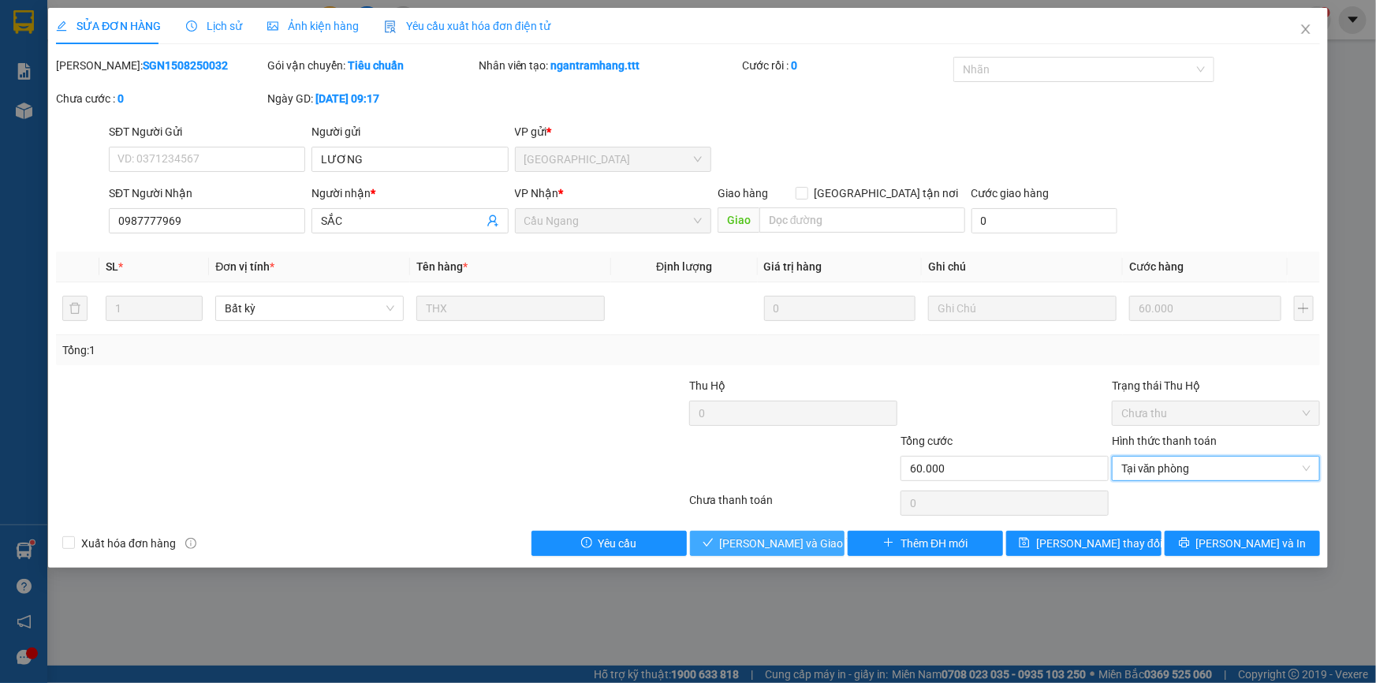
click at [754, 542] on span "[PERSON_NAME] và Giao hàng" at bounding box center [795, 542] width 151 height 17
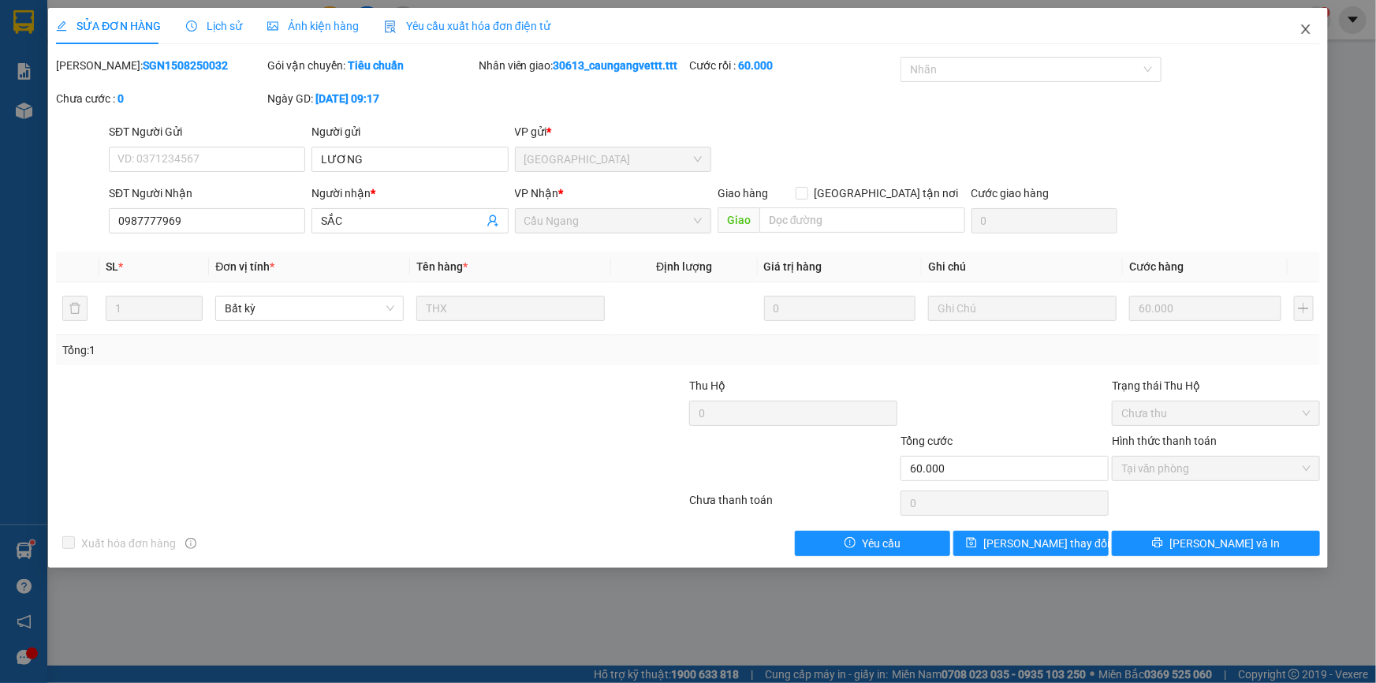
click at [1308, 29] on icon "close" at bounding box center [1305, 29] width 13 height 13
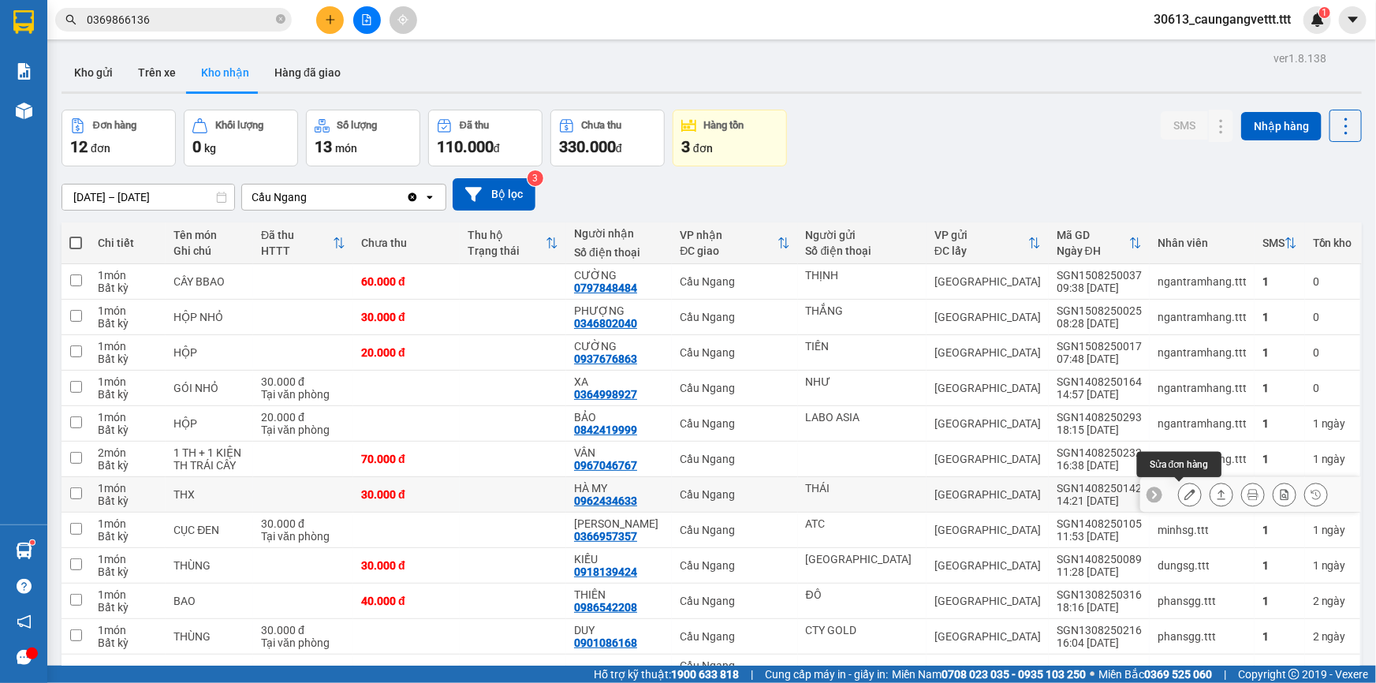
click at [1184, 490] on icon at bounding box center [1189, 494] width 11 height 11
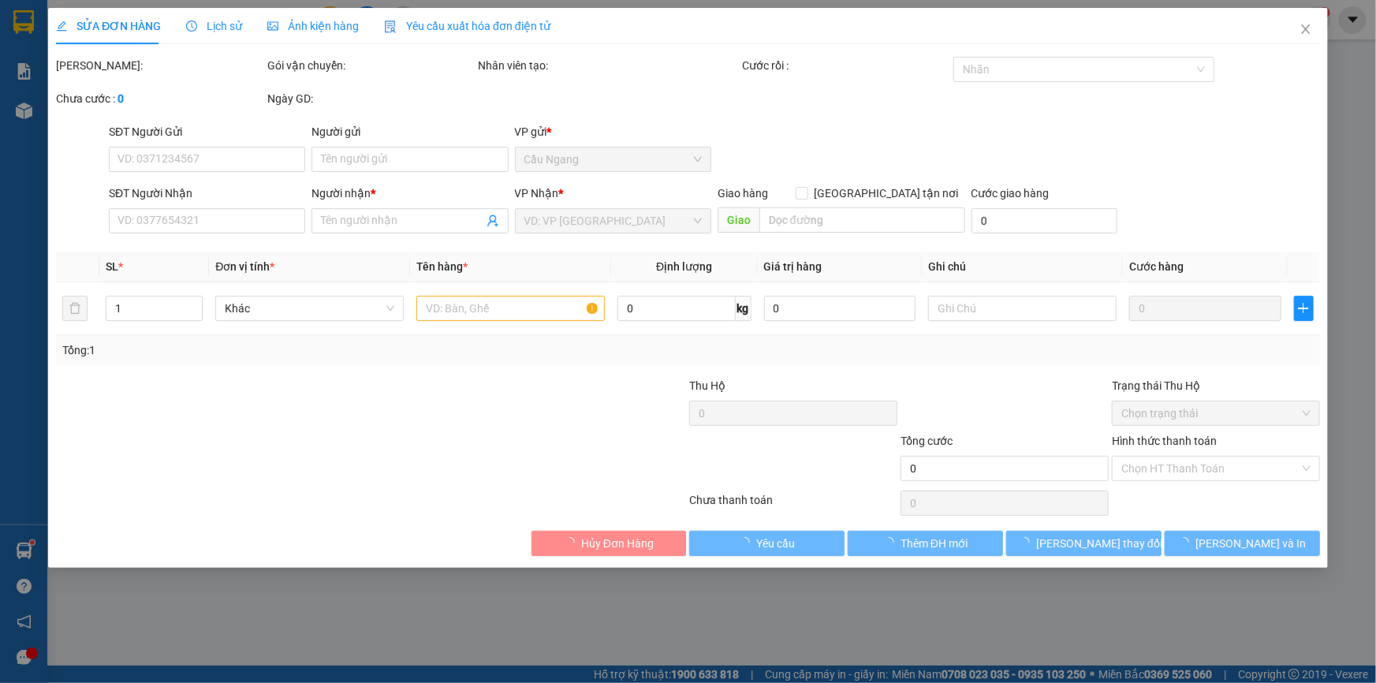
type input "THÁI"
type input "0962434633"
type input "HÀ MY"
type input "30.000"
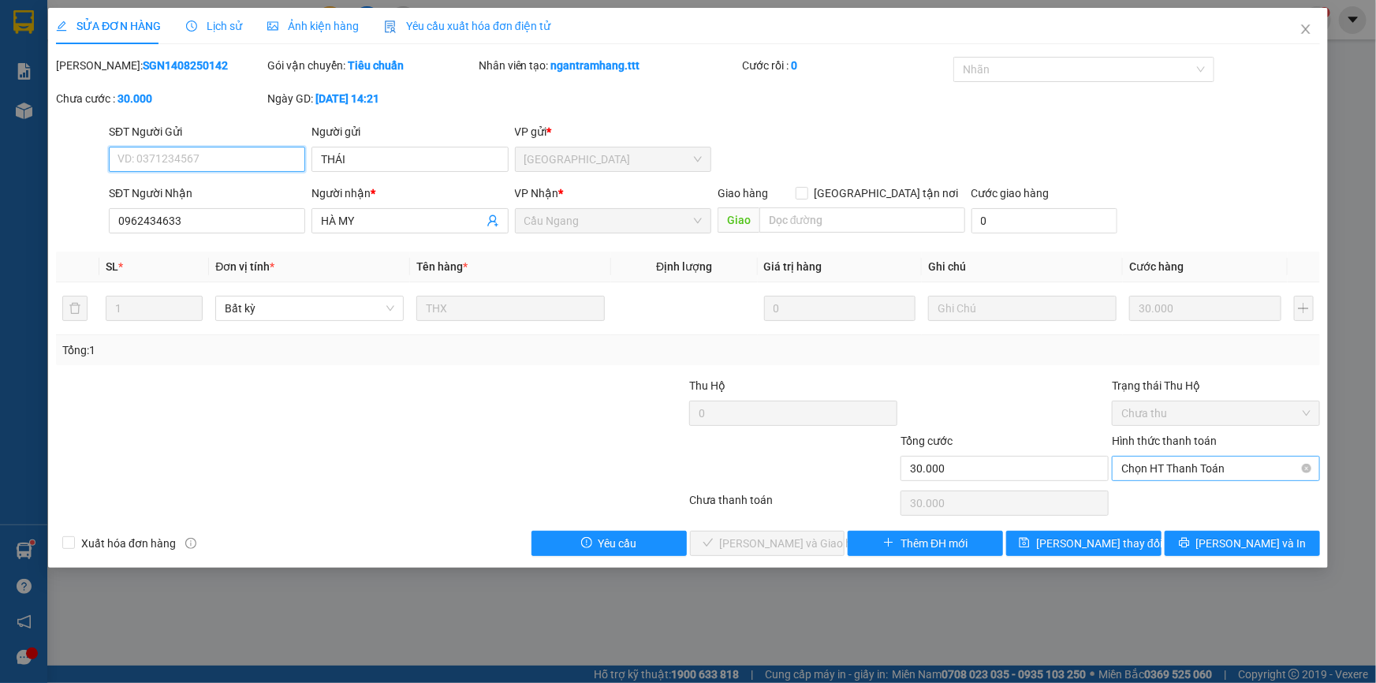
click at [1178, 466] on span "Chọn HT Thanh Toán" at bounding box center [1215, 468] width 189 height 24
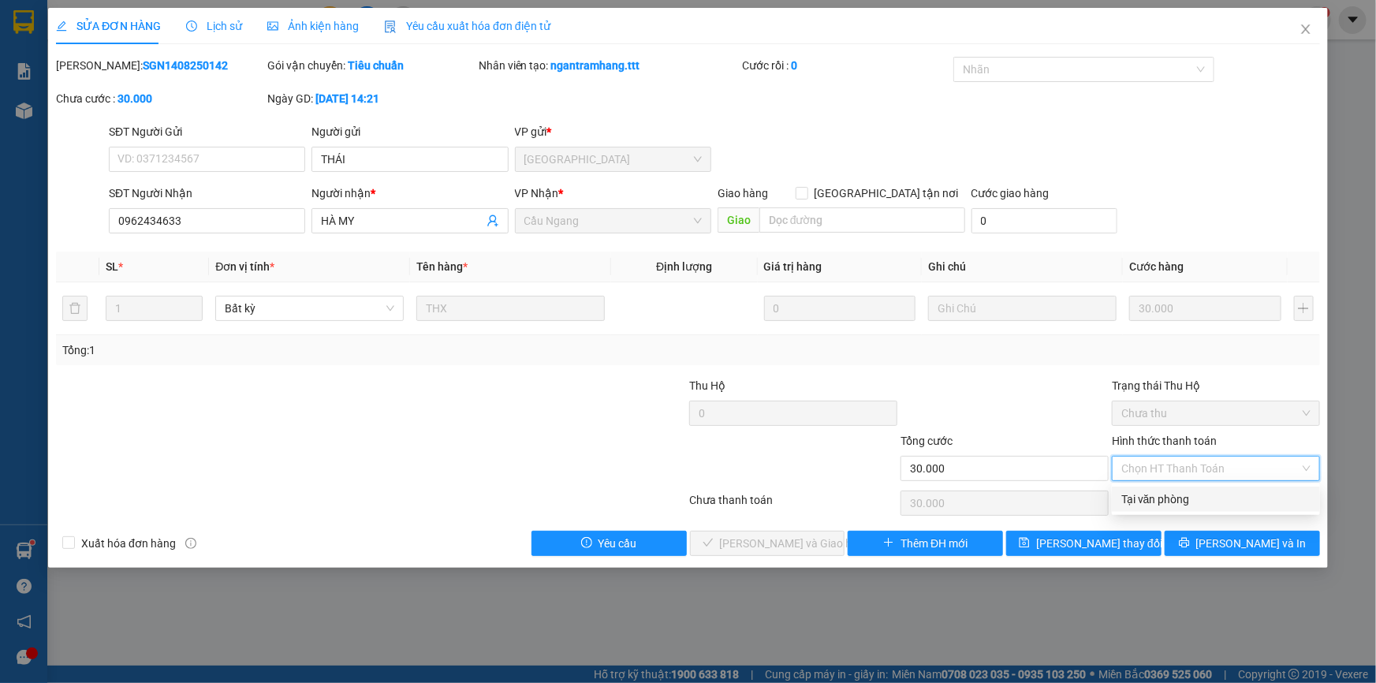
click at [1173, 488] on div "Tại văn phòng" at bounding box center [1215, 498] width 208 height 25
type input "0"
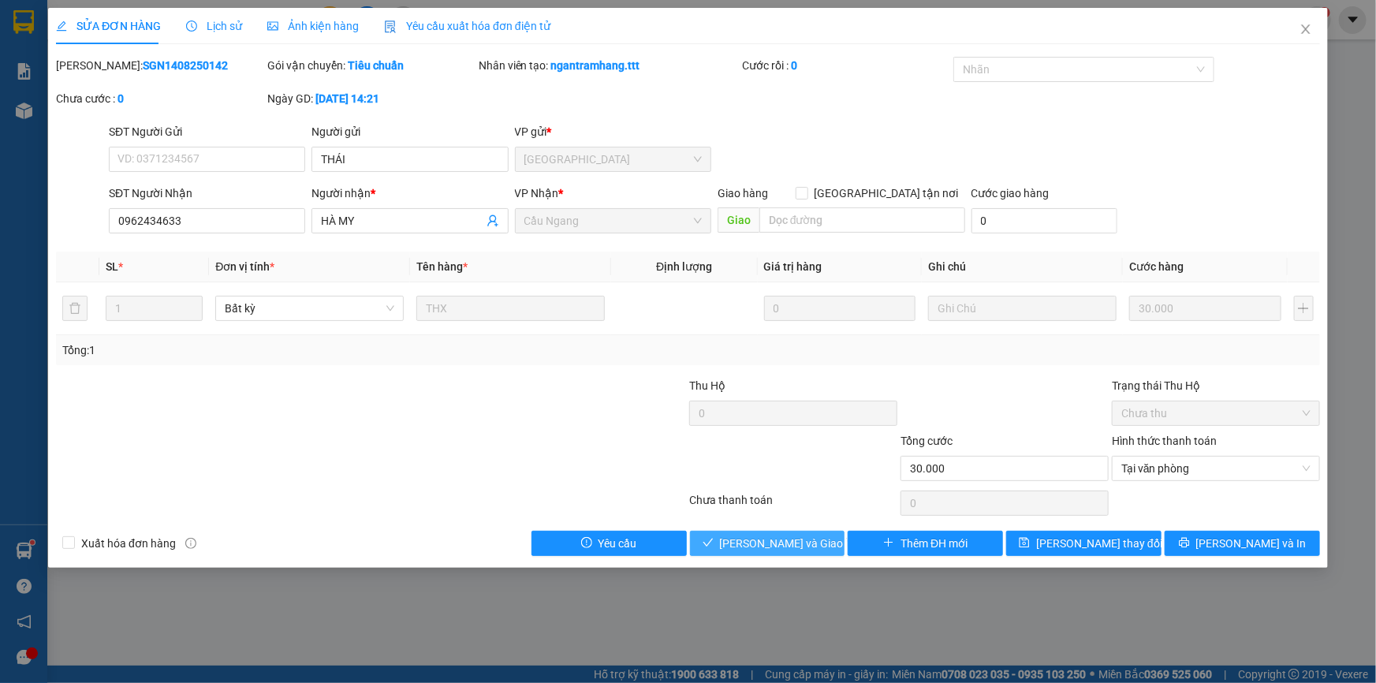
click at [762, 538] on span "[PERSON_NAME] và Giao hàng" at bounding box center [795, 542] width 151 height 17
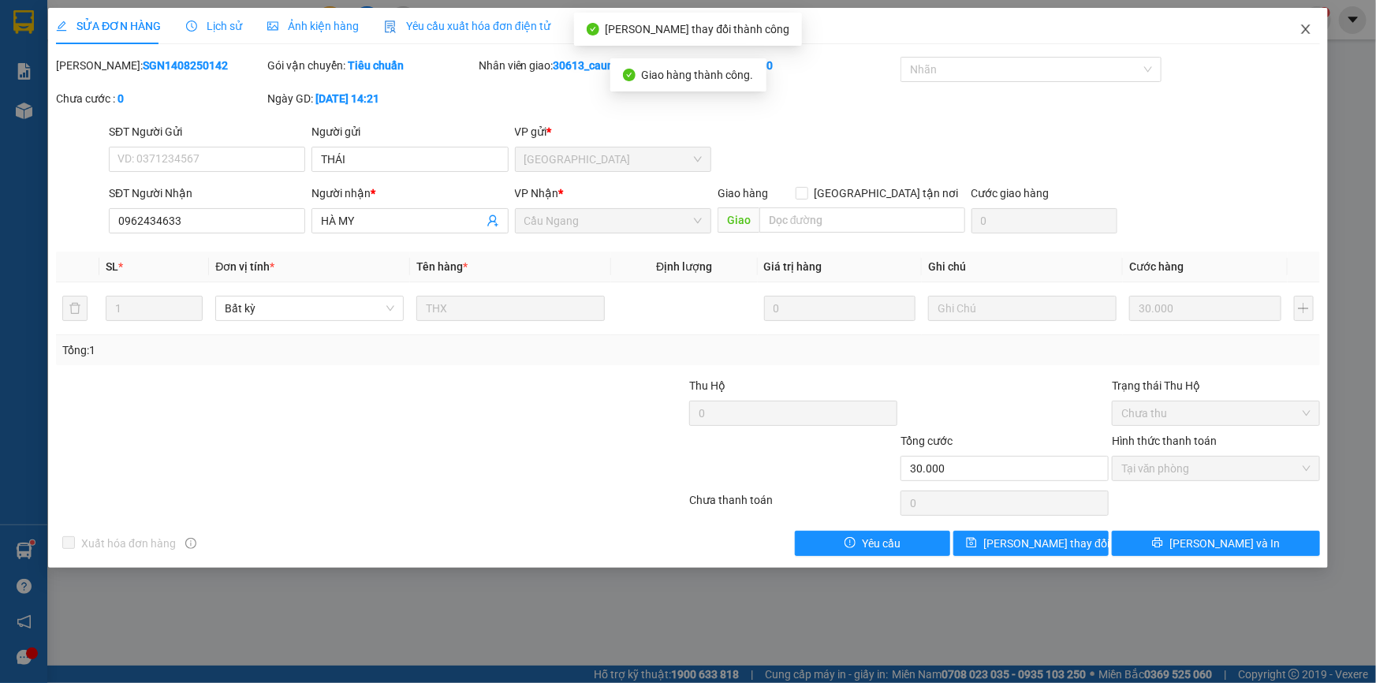
click at [1306, 27] on icon "close" at bounding box center [1305, 29] width 13 height 13
